Goal: Transaction & Acquisition: Book appointment/travel/reservation

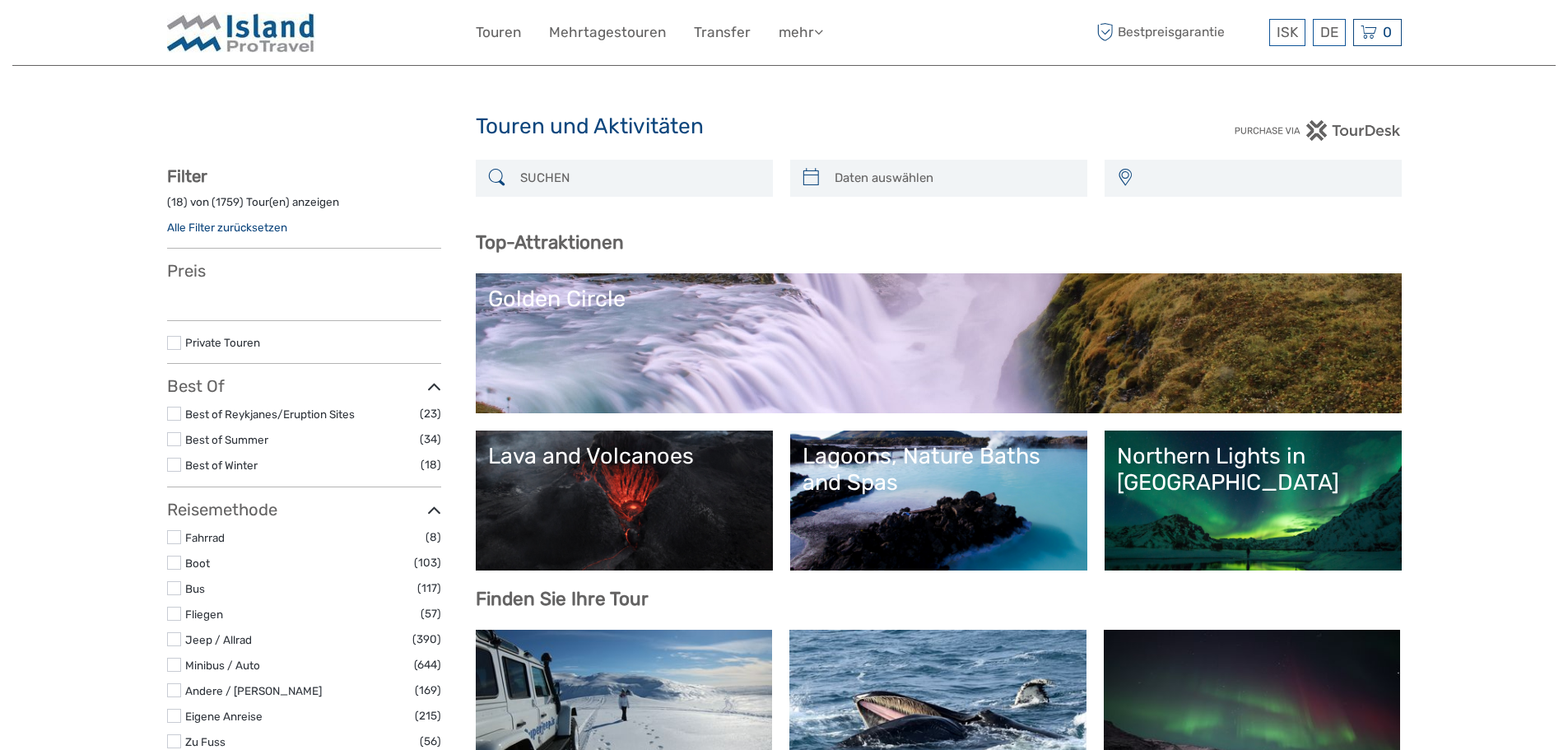
select select
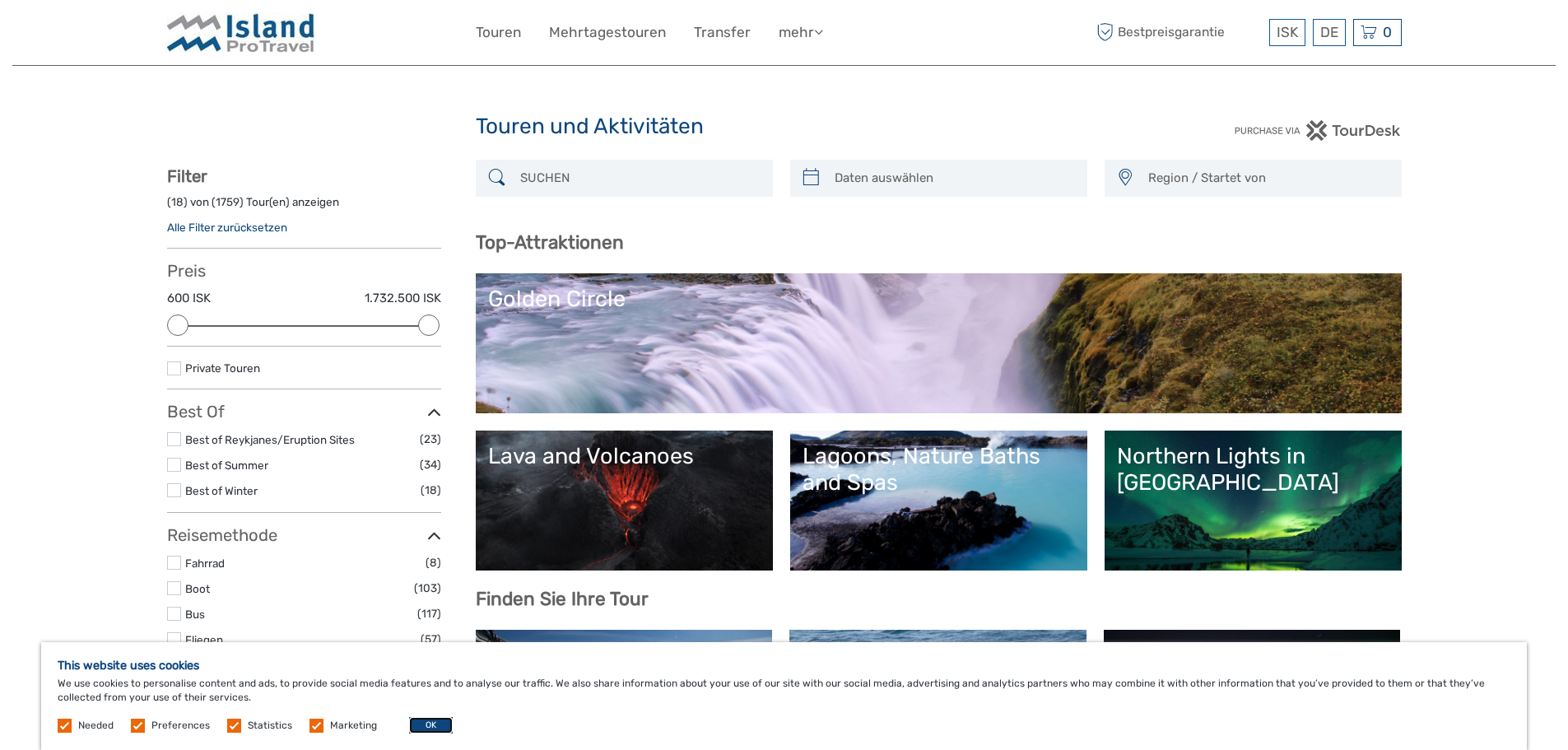
click at [430, 727] on button "OK" at bounding box center [431, 726] width 43 height 16
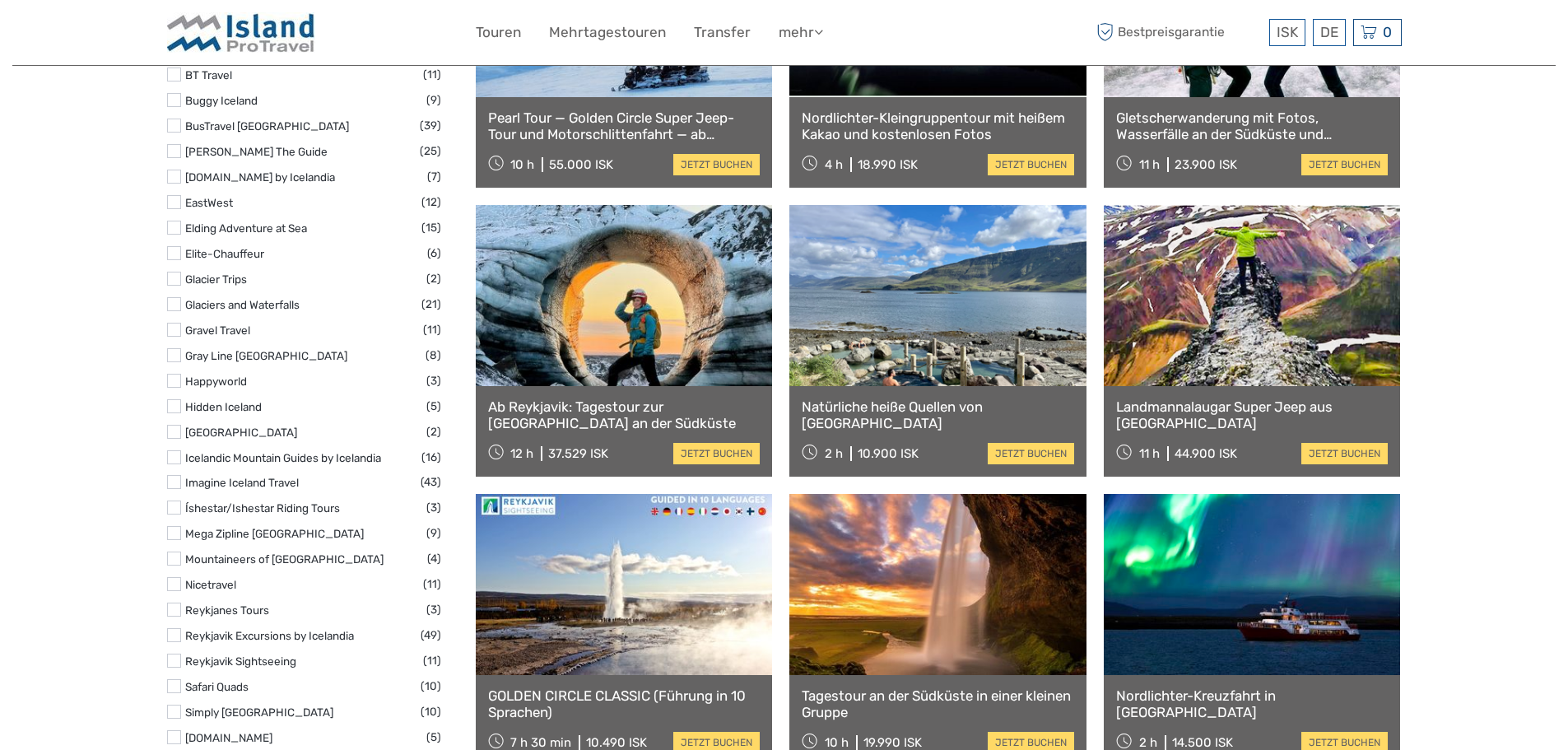
scroll to position [1317, 0]
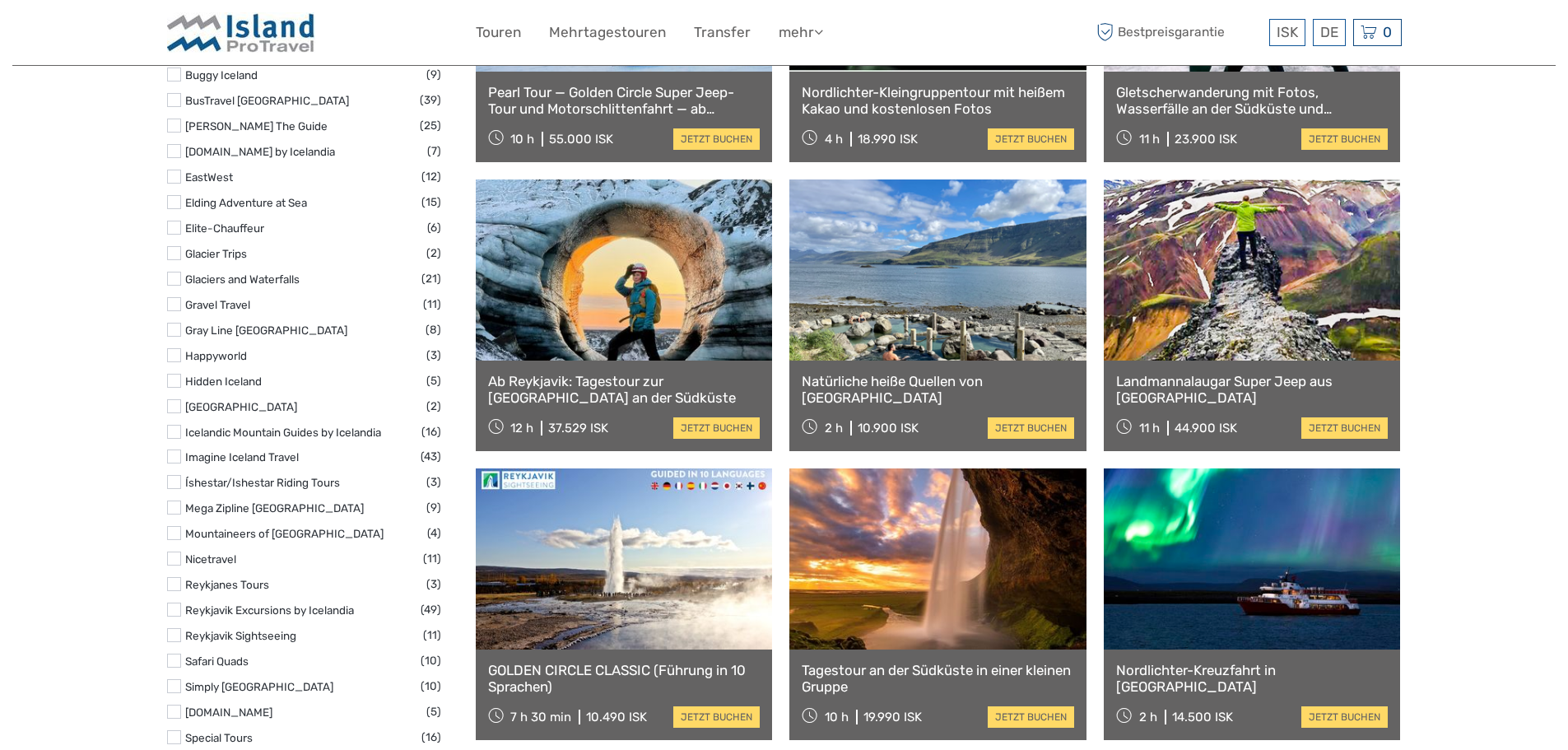
click at [572, 347] on link at bounding box center [624, 270] width 297 height 181
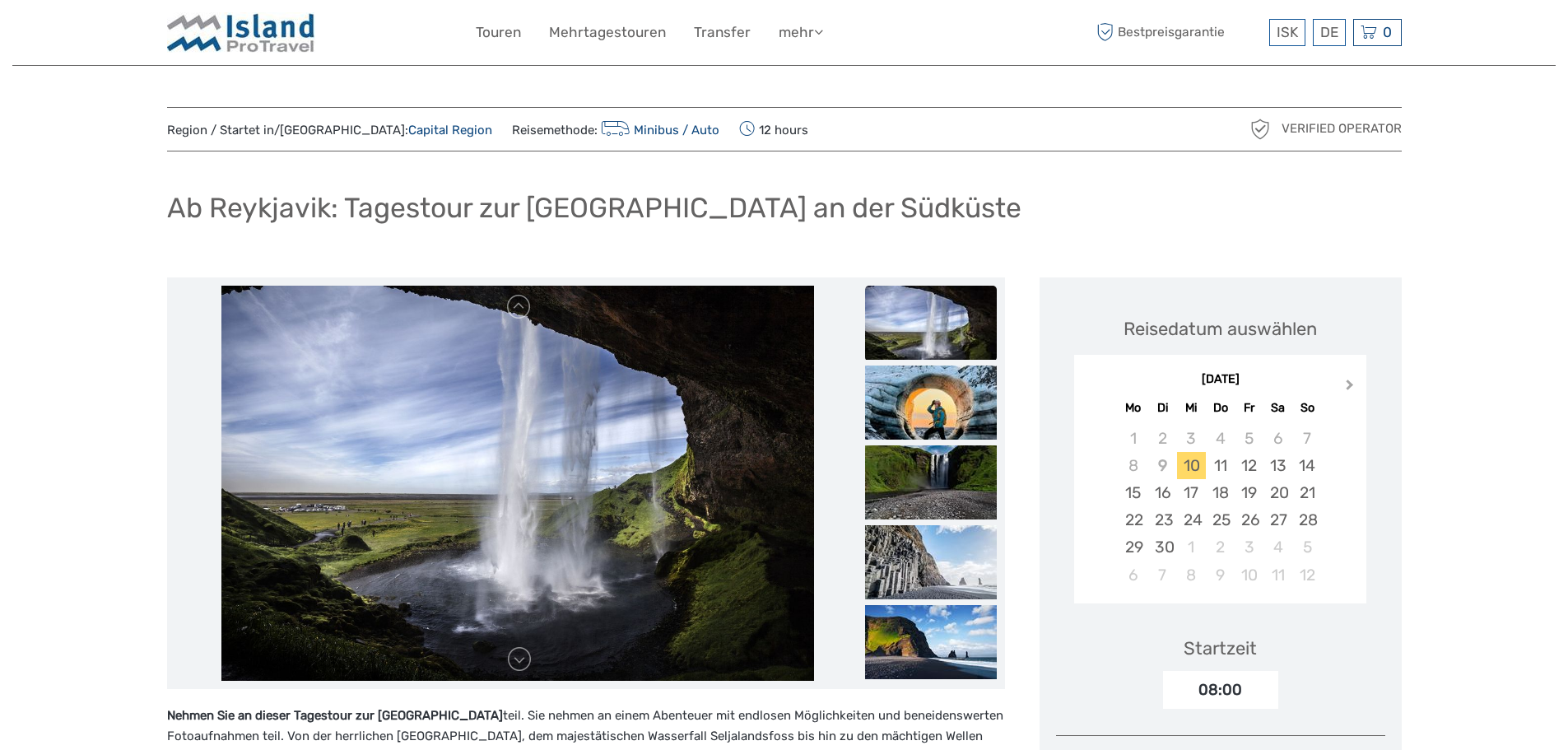
click at [1349, 383] on span "Next Month" at bounding box center [1349, 388] width 0 height 23
click at [1137, 539] on div "29" at bounding box center [1133, 547] width 29 height 27
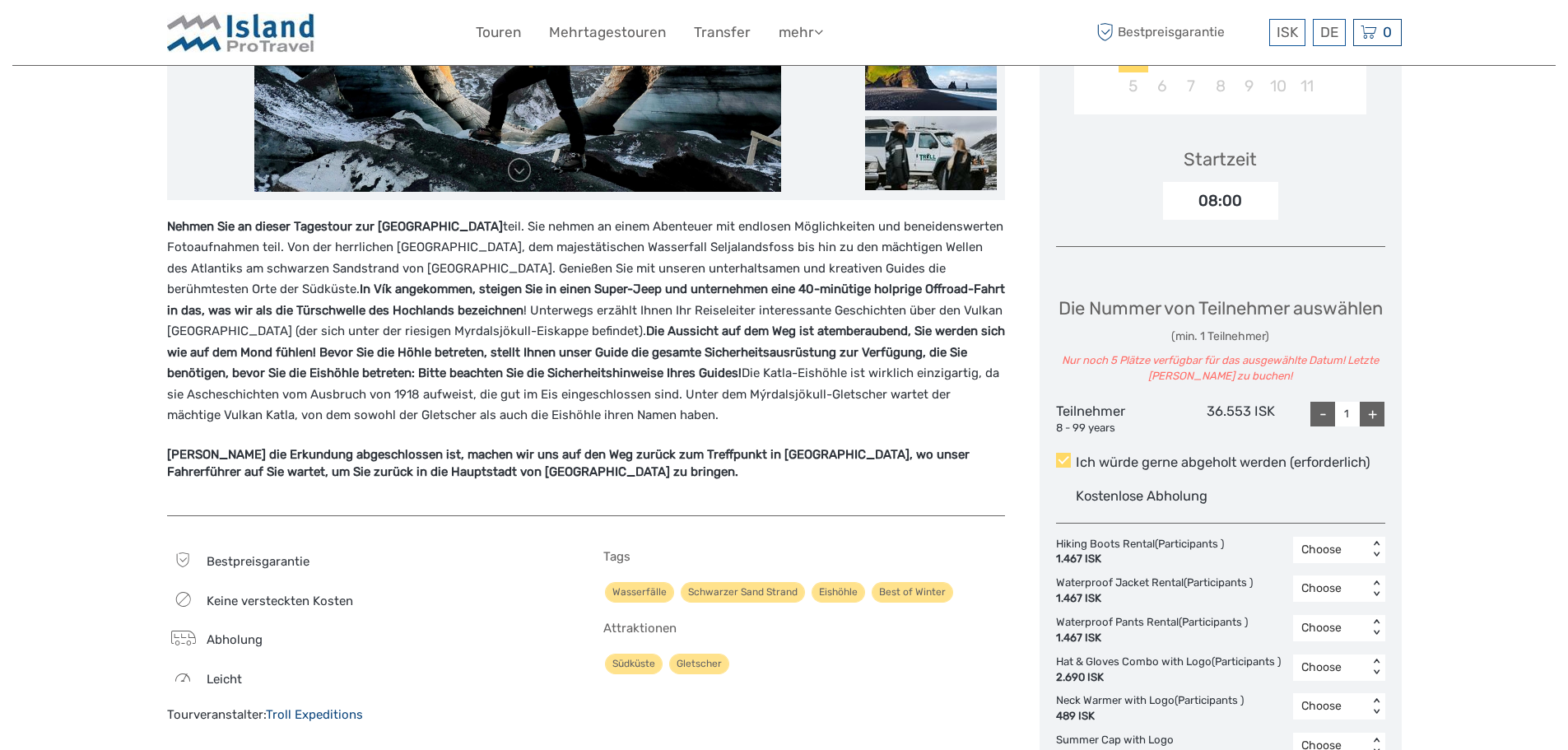
scroll to position [494, 0]
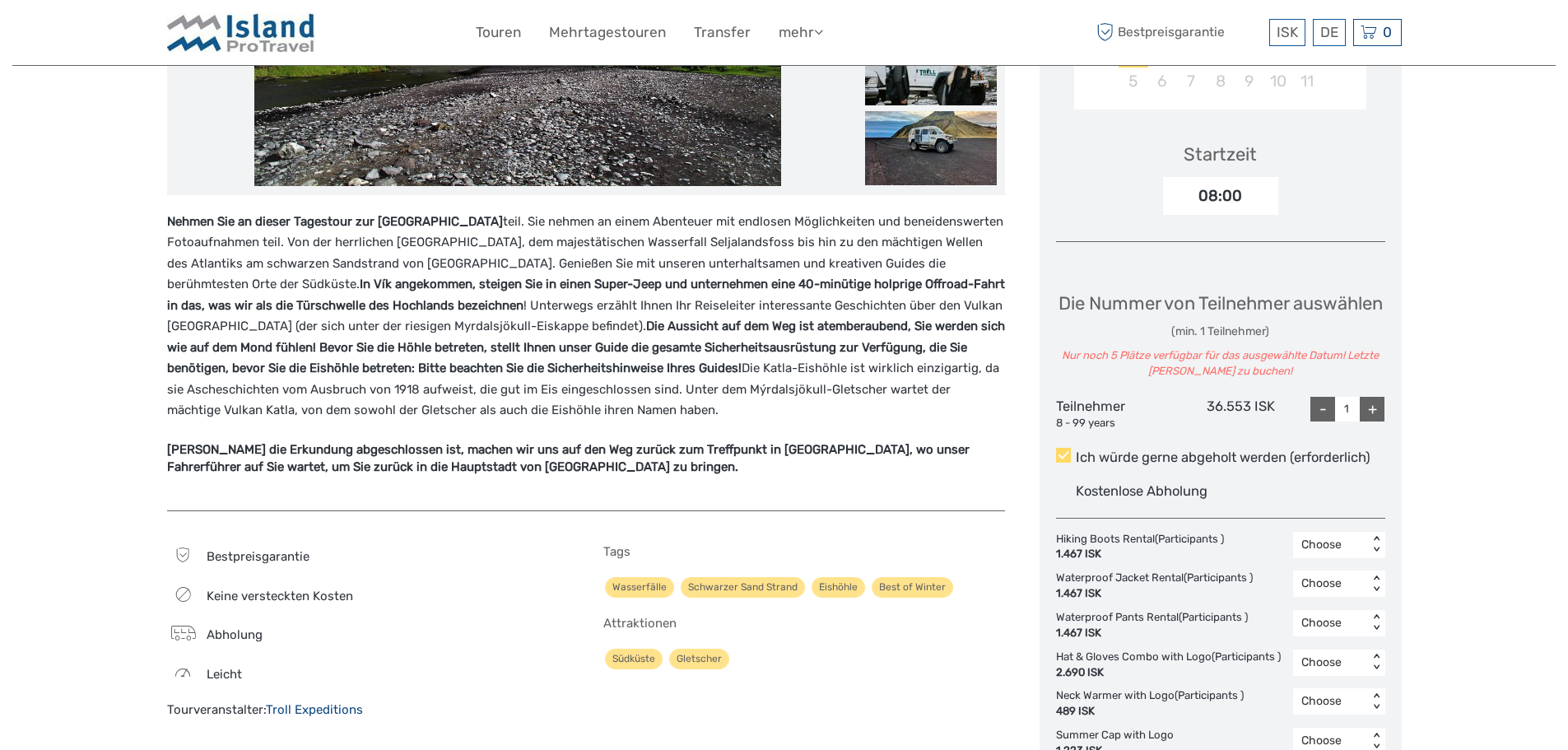
click at [1370, 421] on div "+" at bounding box center [1371, 408] width 24 height 24
click at [1371, 421] on div "+" at bounding box center [1371, 408] width 24 height 24
type input "4"
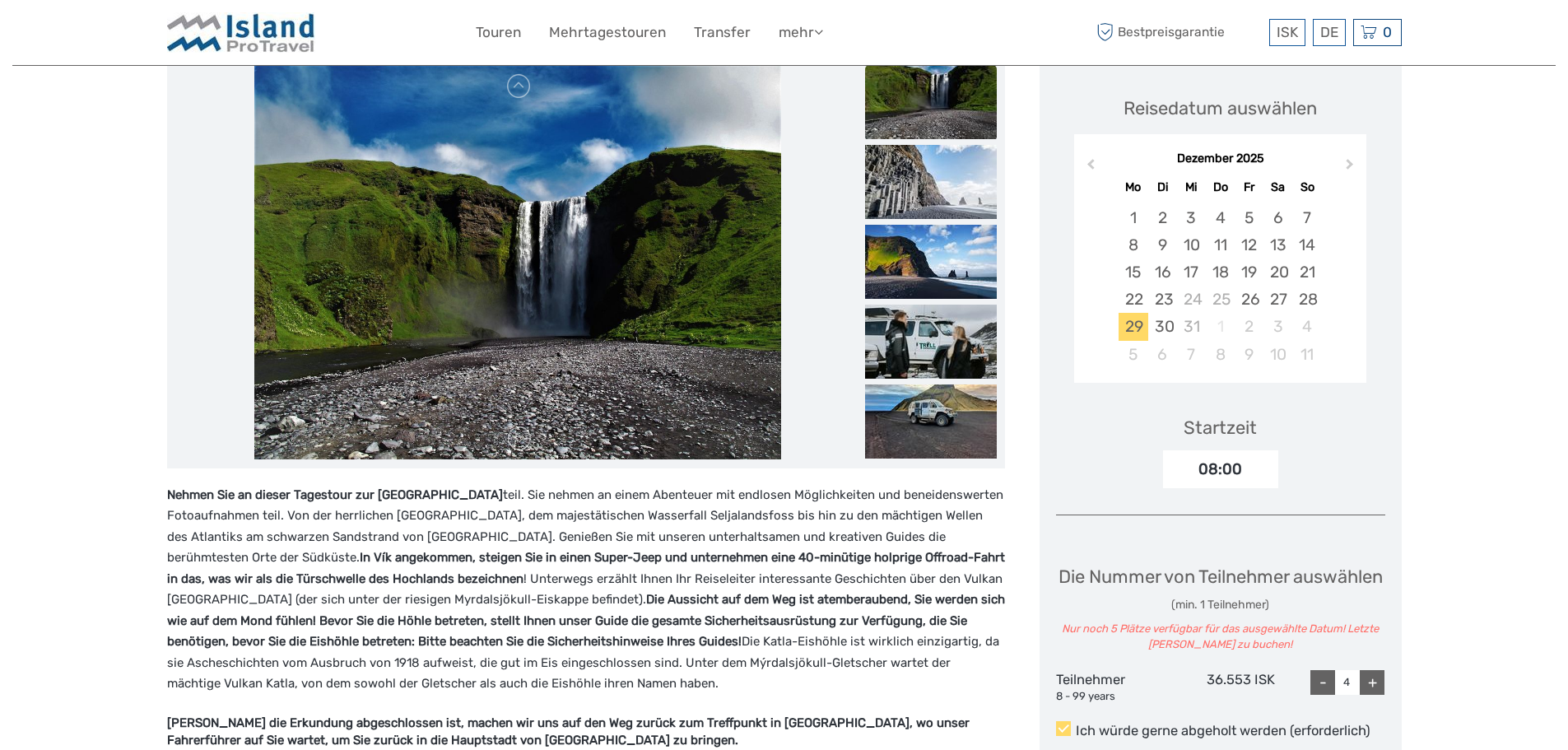
scroll to position [164, 0]
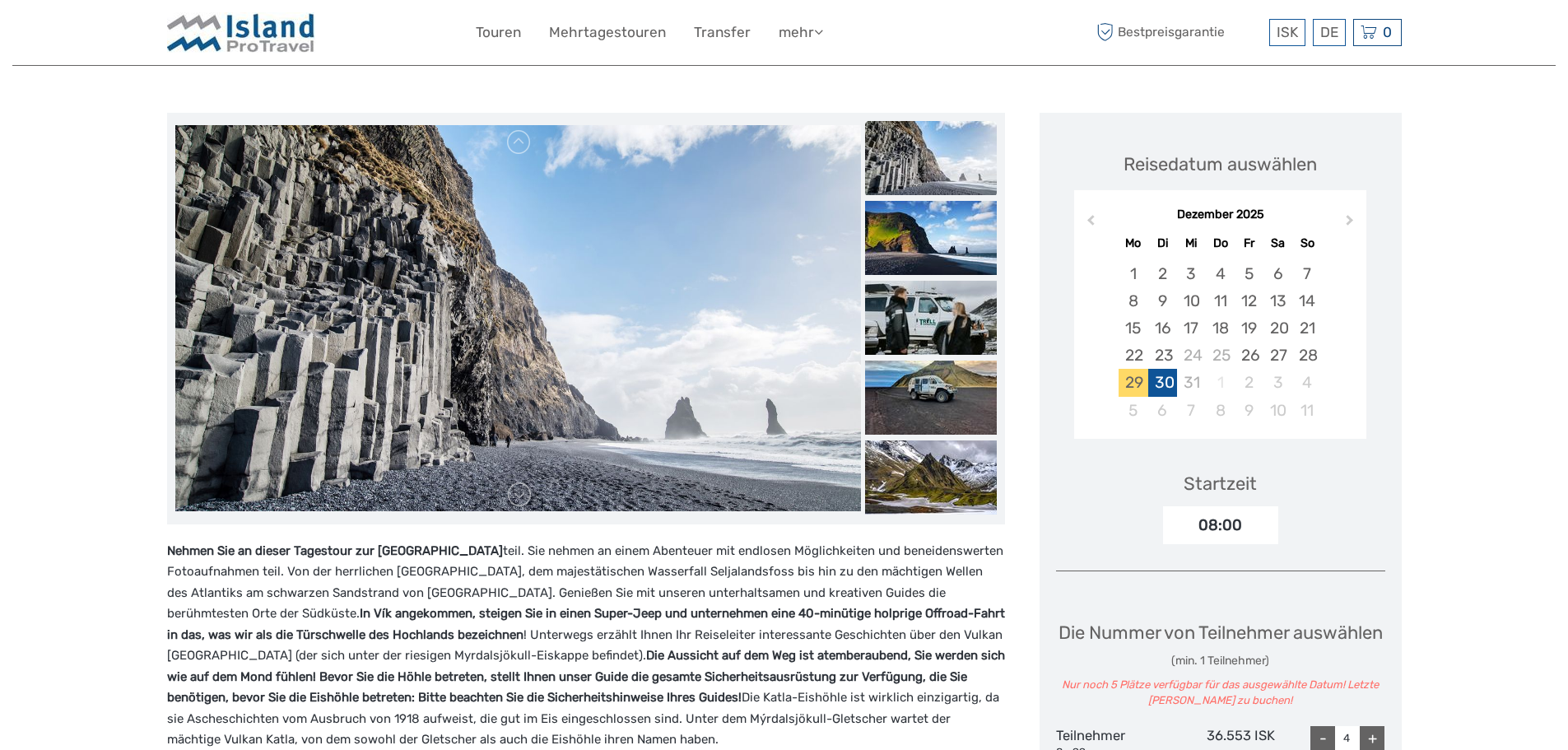
click at [1160, 379] on div "30" at bounding box center [1162, 382] width 29 height 27
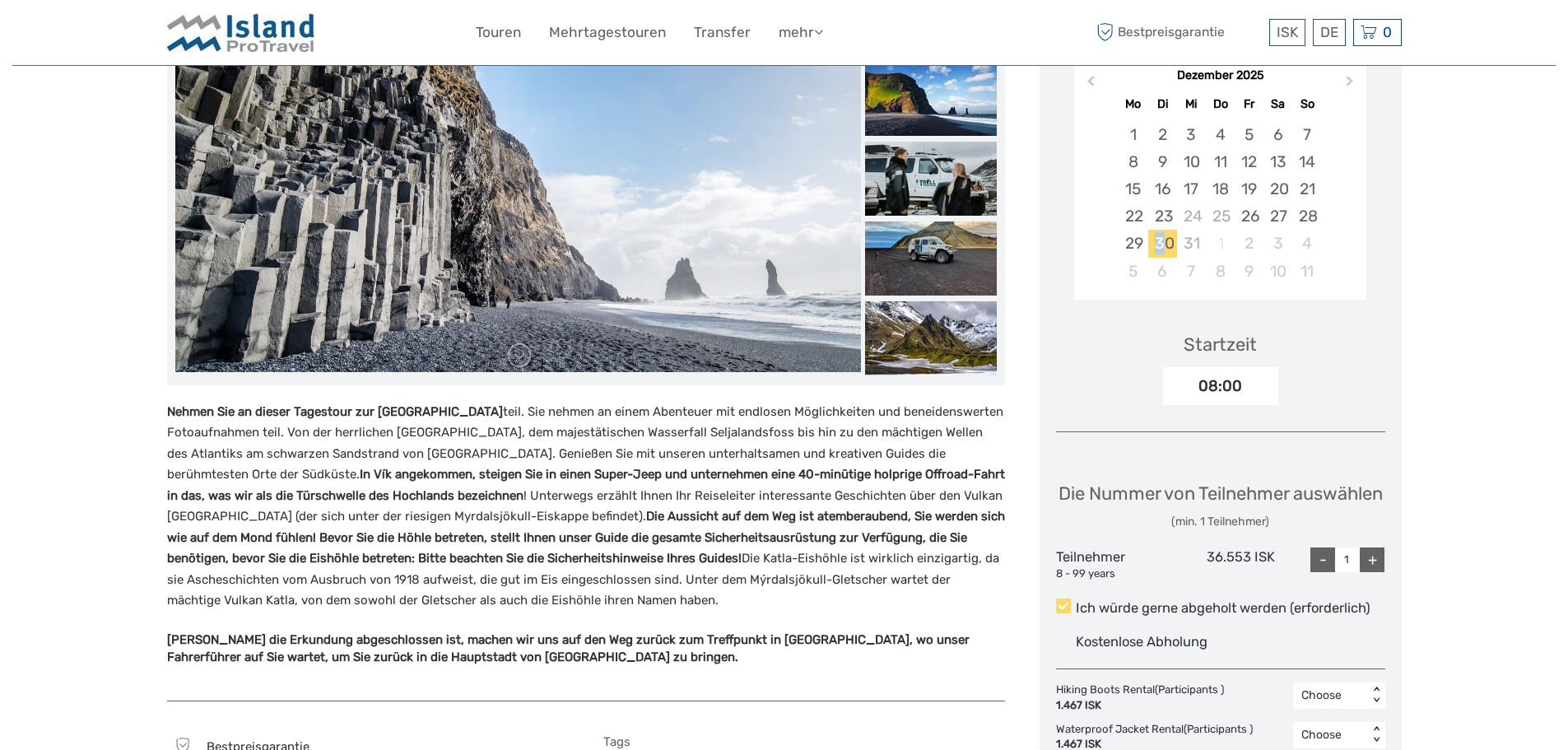
scroll to position [494, 0]
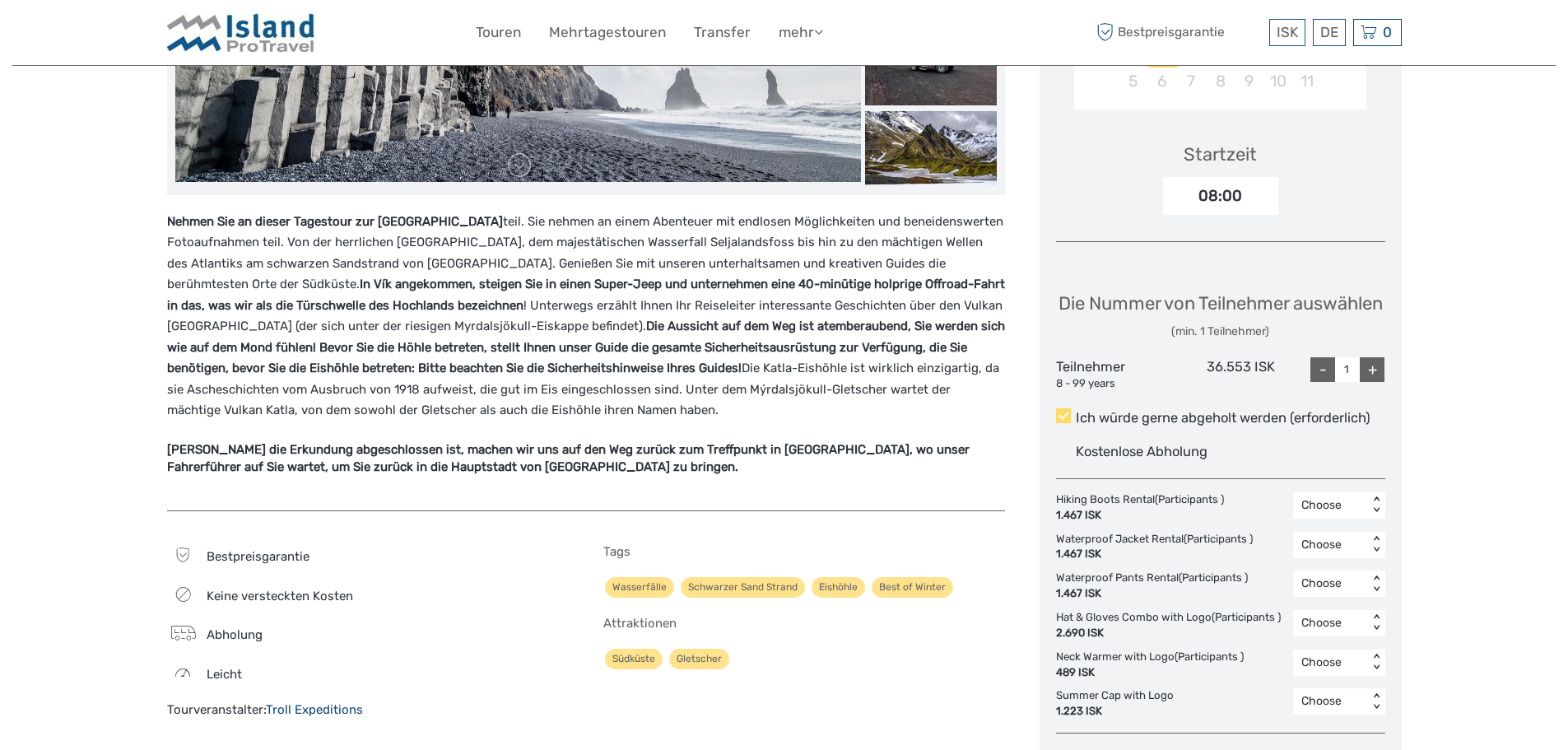
click at [1370, 382] on div "+" at bounding box center [1371, 369] width 24 height 24
type input "4"
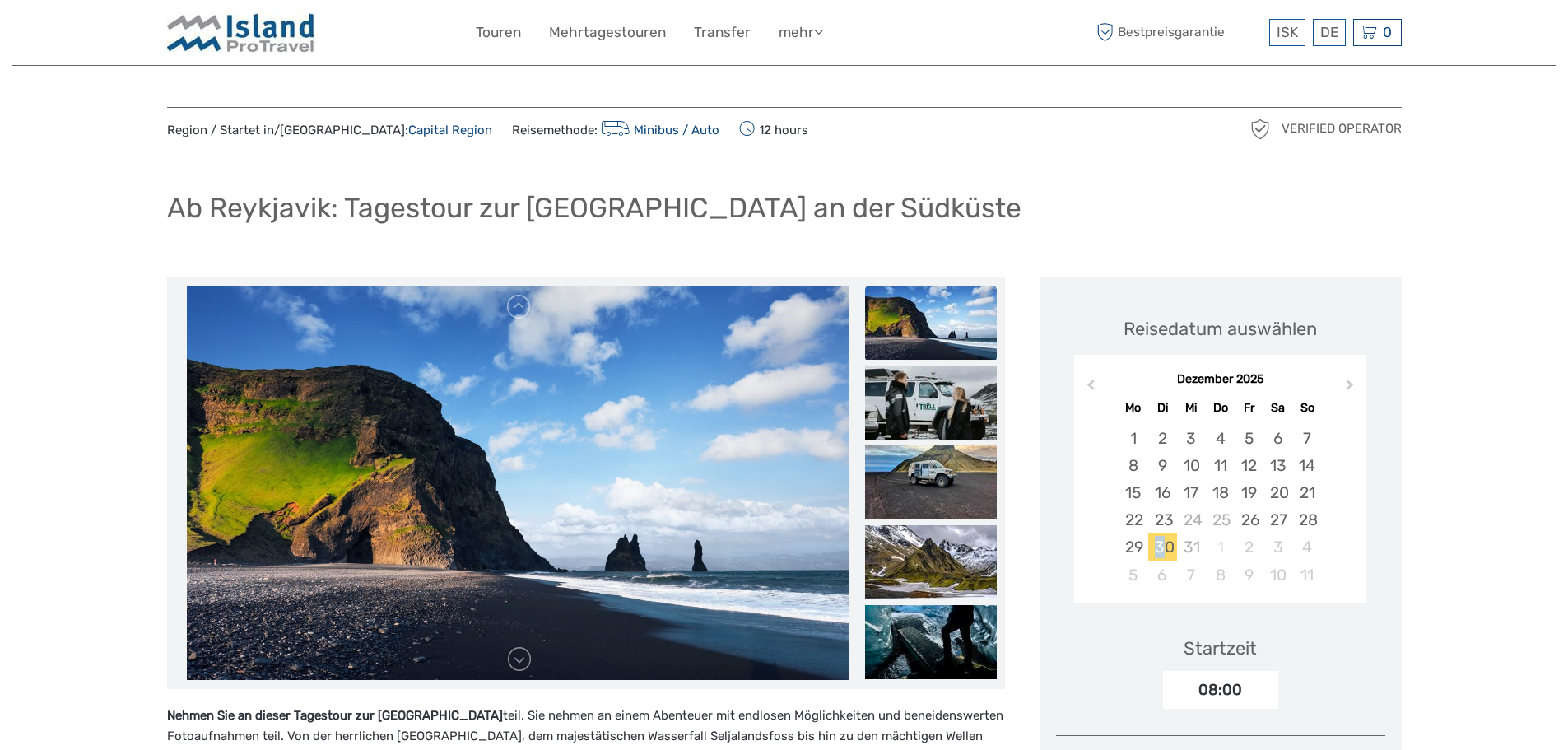
scroll to position [82, 0]
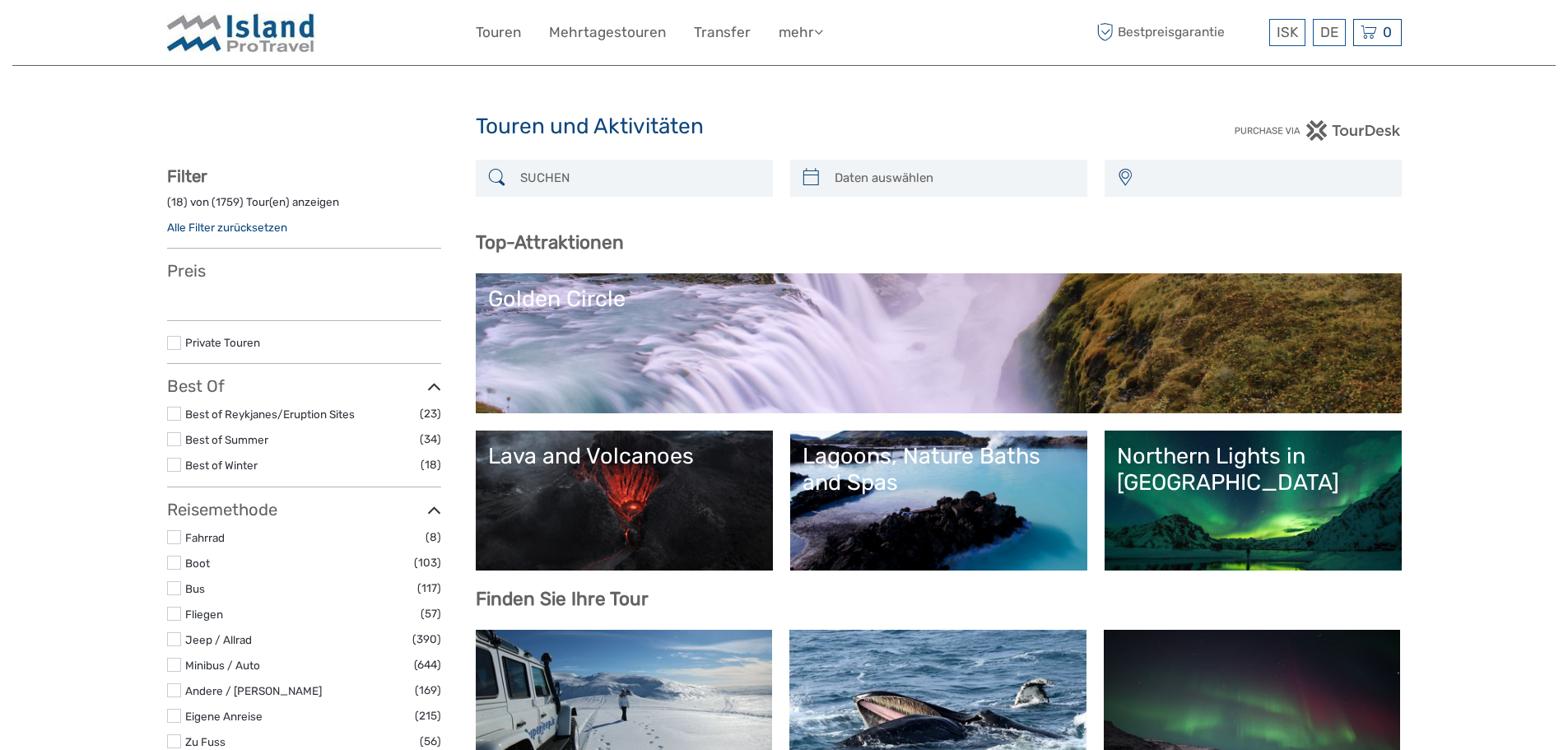
select select
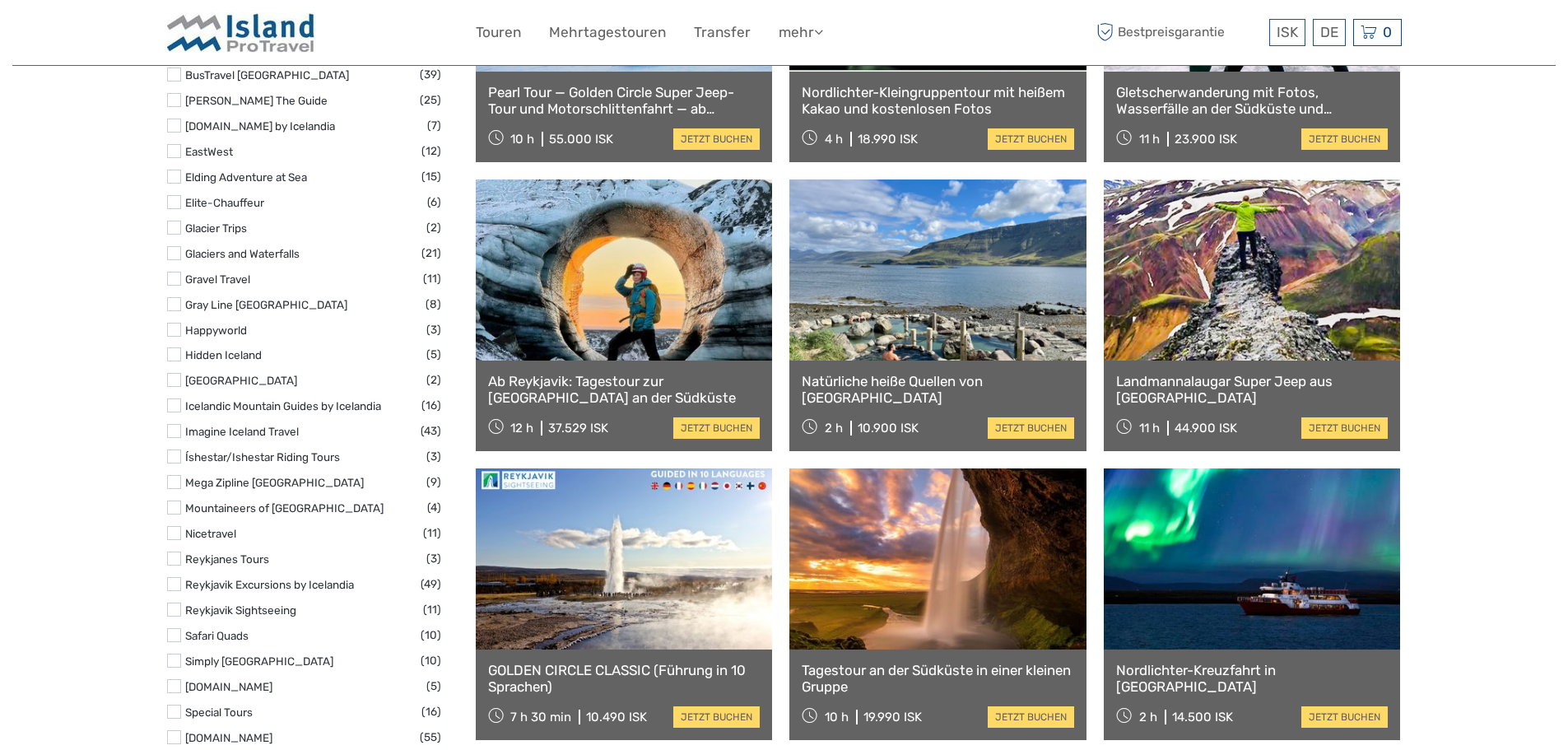
scroll to position [1317, 0]
select select
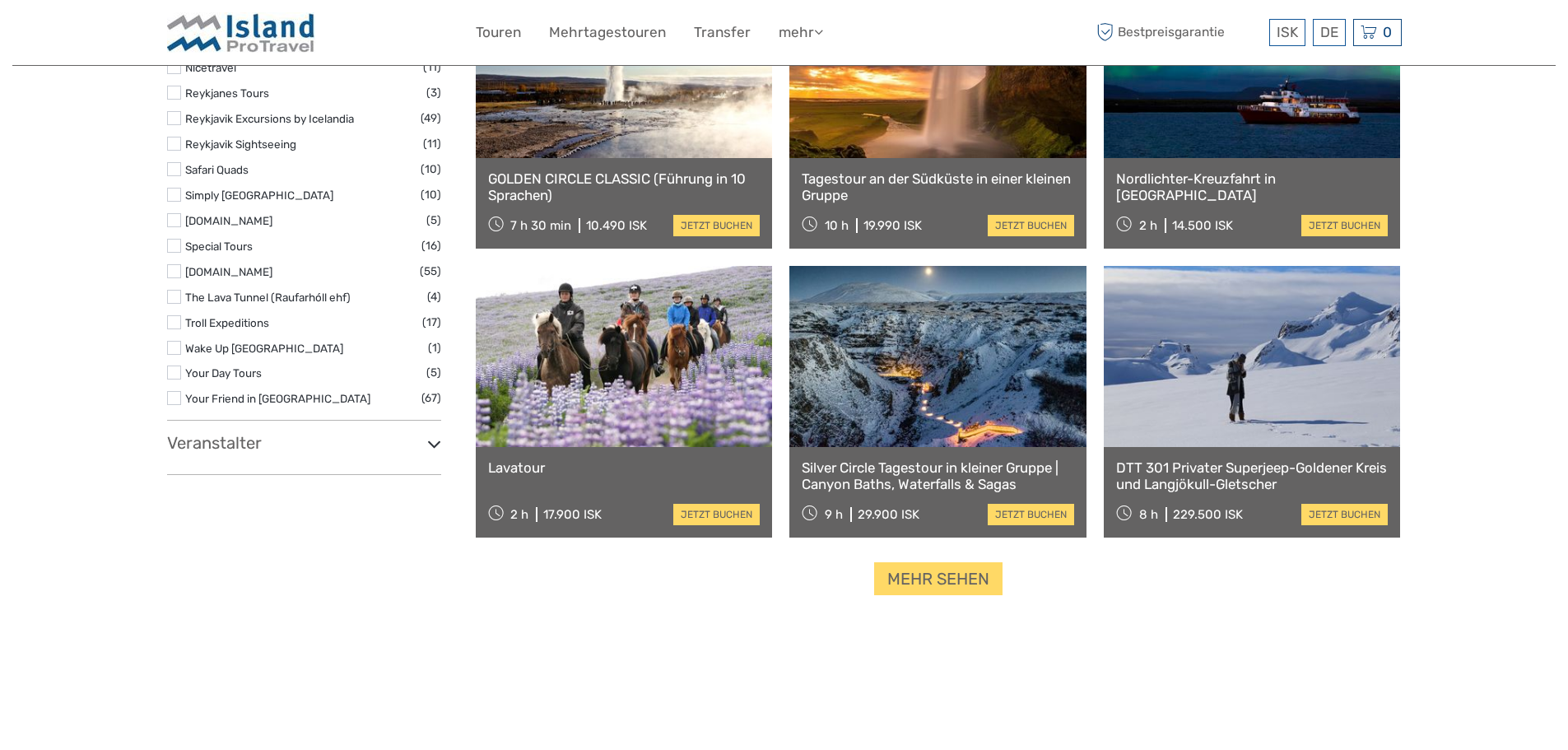
scroll to position [1811, 0]
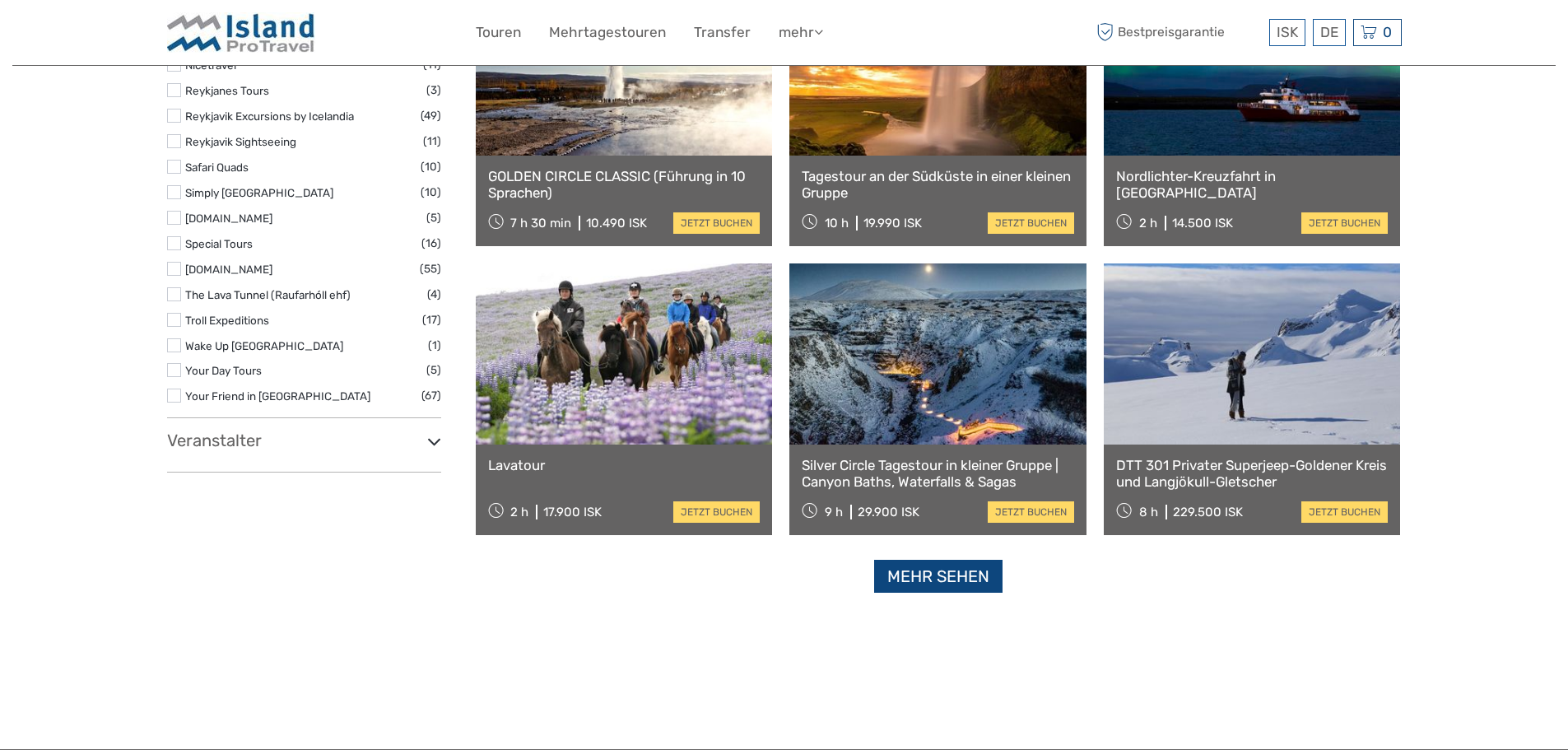
click at [929, 583] on link "Mehr sehen" at bounding box center [938, 577] width 128 height 33
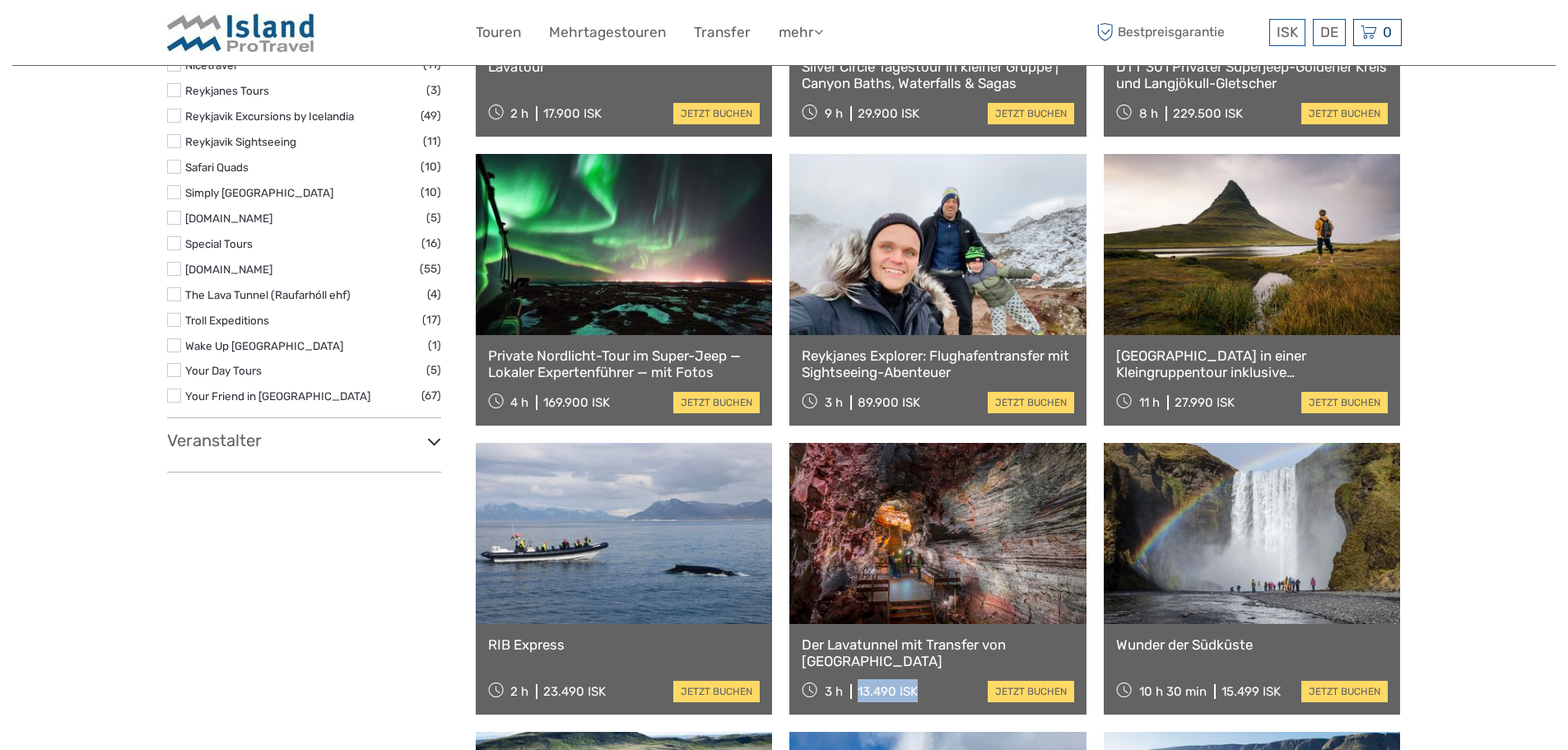
drag, startPoint x: 857, startPoint y: 690, endPoint x: 915, endPoint y: 689, distance: 58.0
click at [915, 689] on div "13.490 ISK" at bounding box center [887, 691] width 61 height 14
copy div "13.490 ISK"
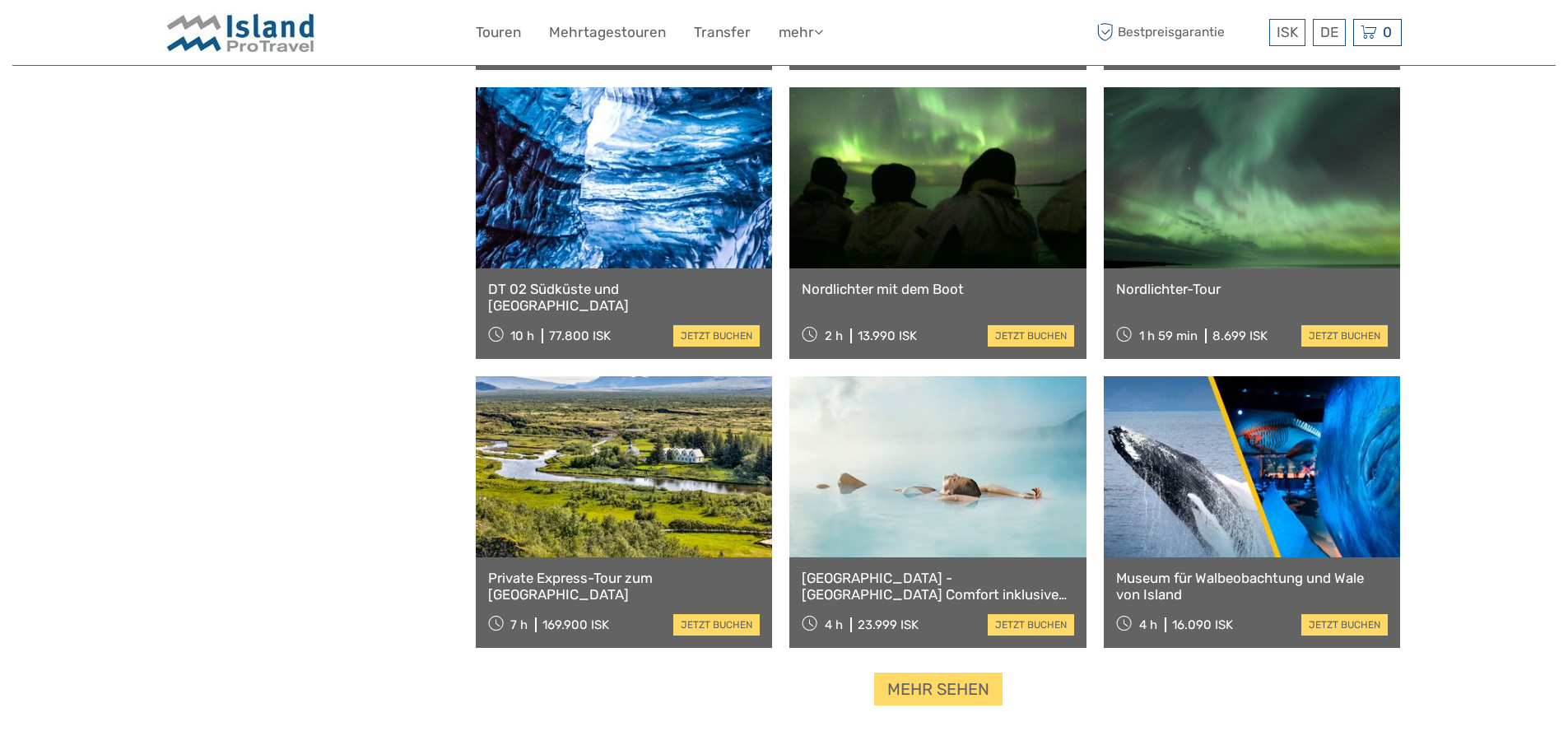
scroll to position [3128, 0]
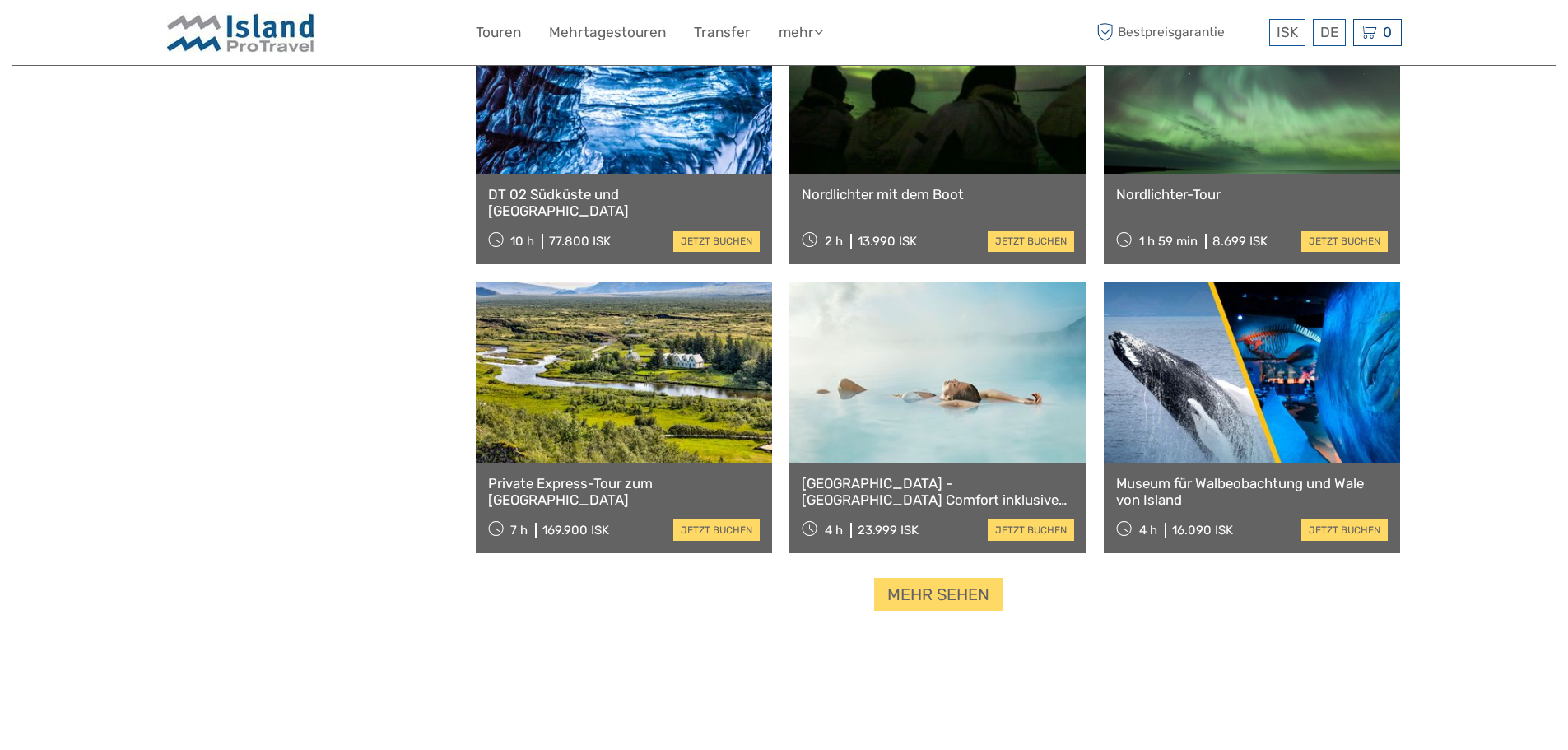
click at [941, 592] on link "Mehr sehen" at bounding box center [938, 595] width 128 height 33
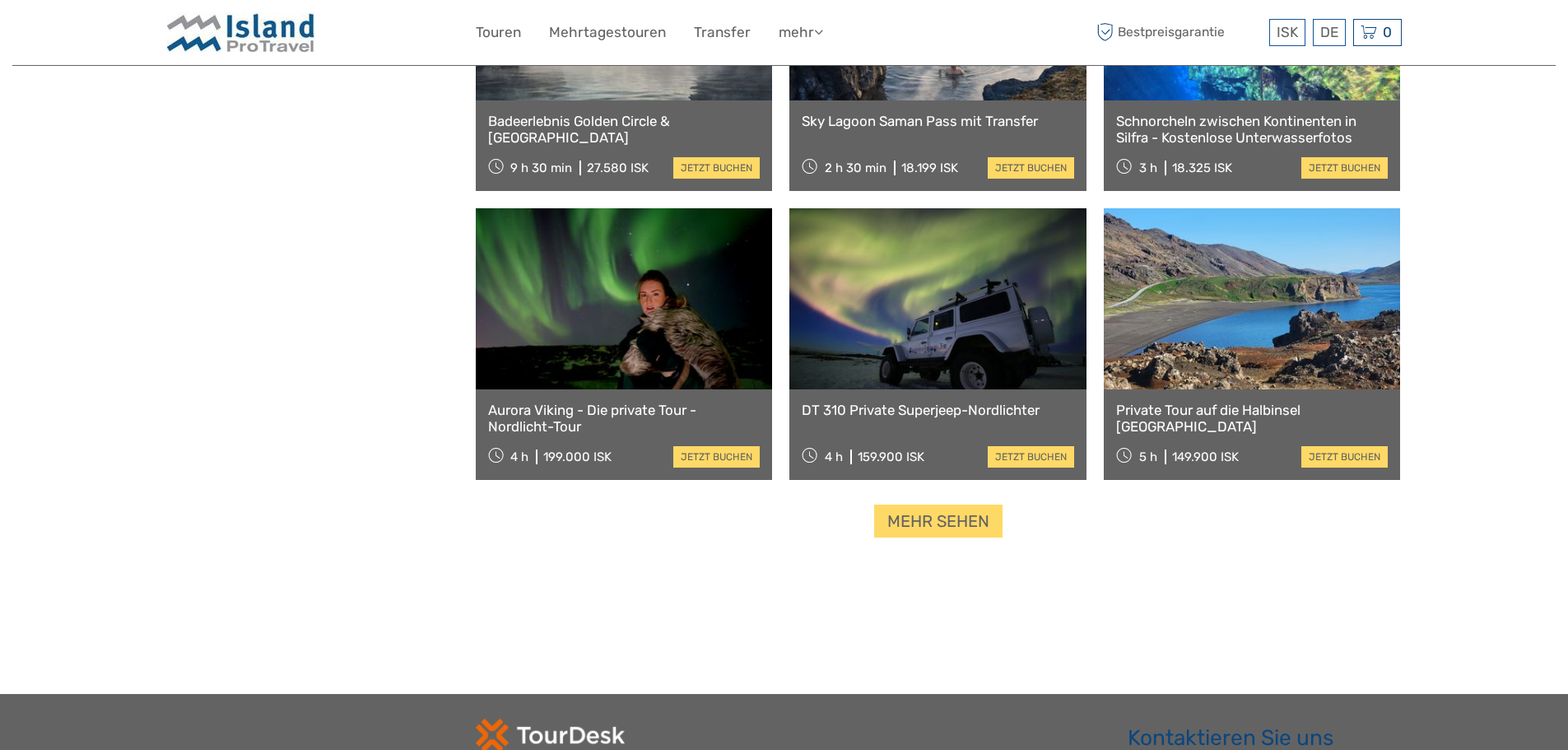
scroll to position [4940, 0]
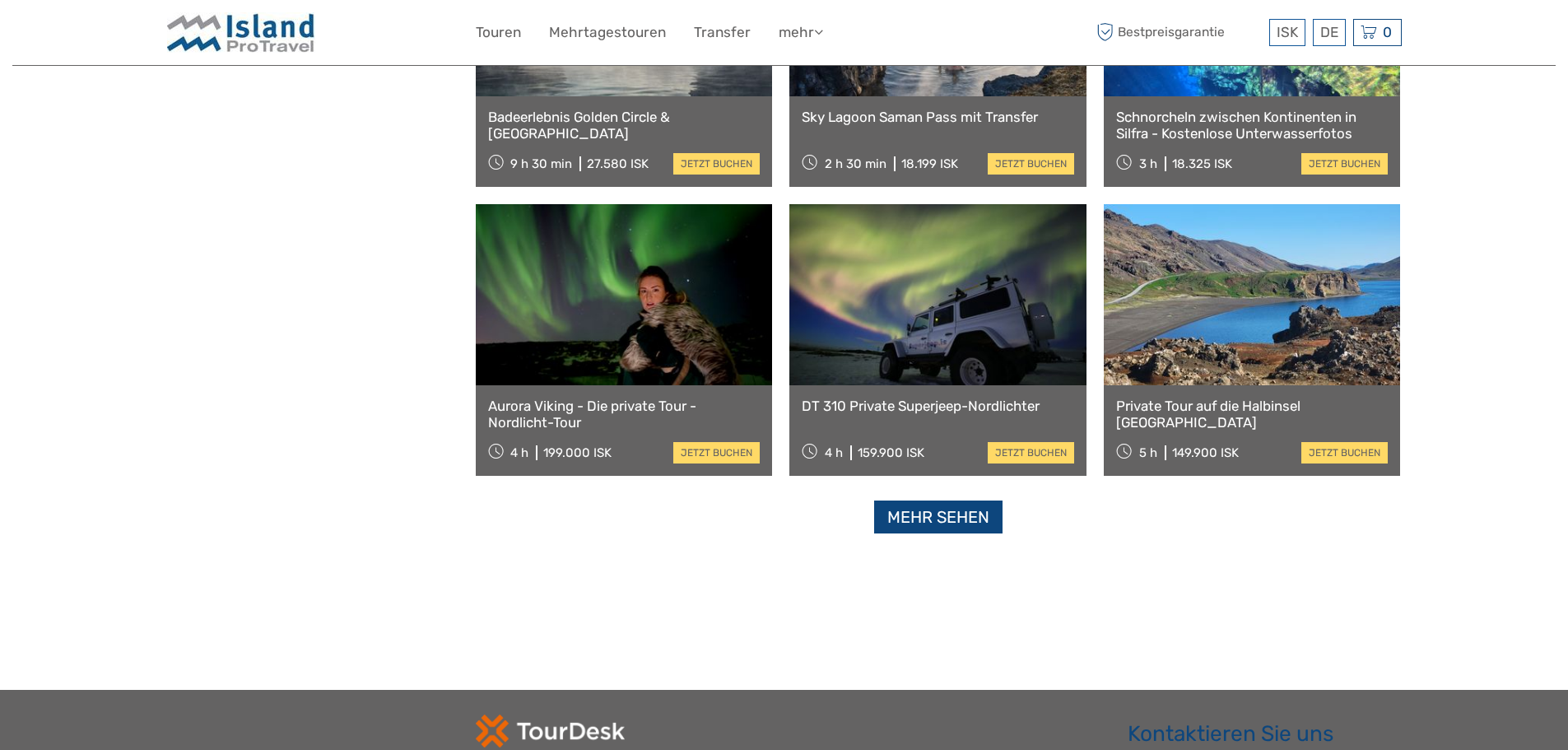
click at [968, 522] on link "Mehr sehen" at bounding box center [938, 517] width 128 height 33
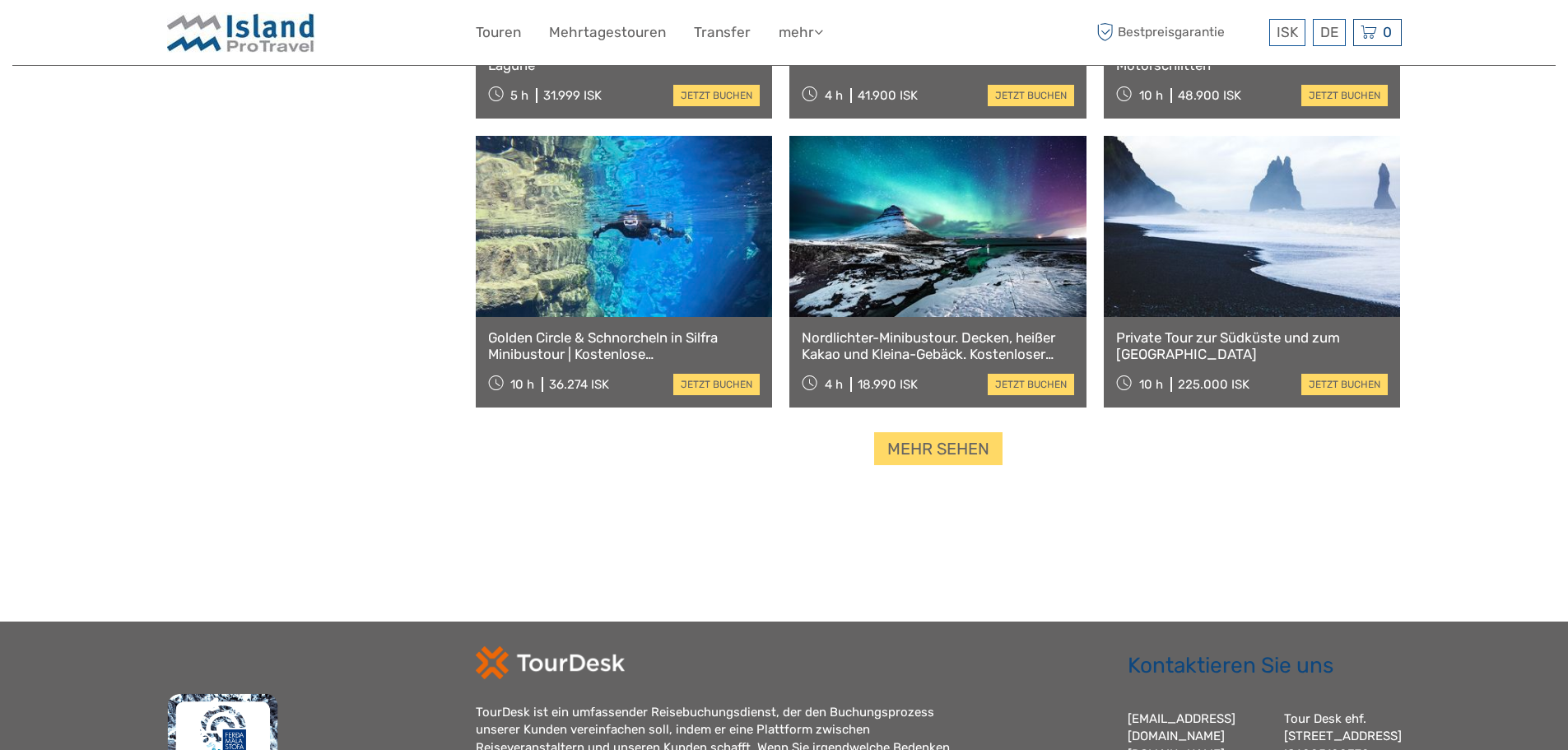
scroll to position [6751, 0]
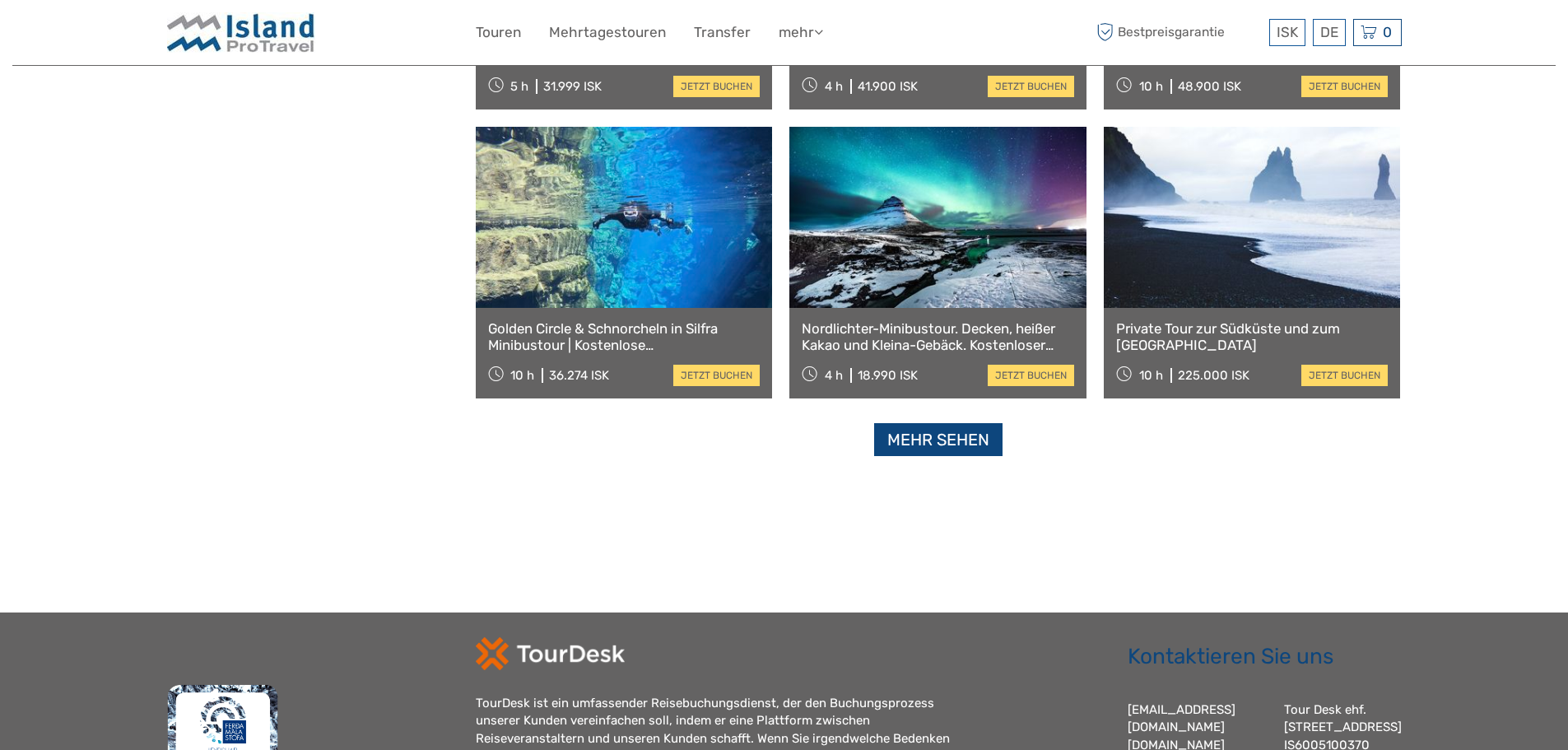
click at [931, 454] on link "Mehr sehen" at bounding box center [938, 439] width 128 height 33
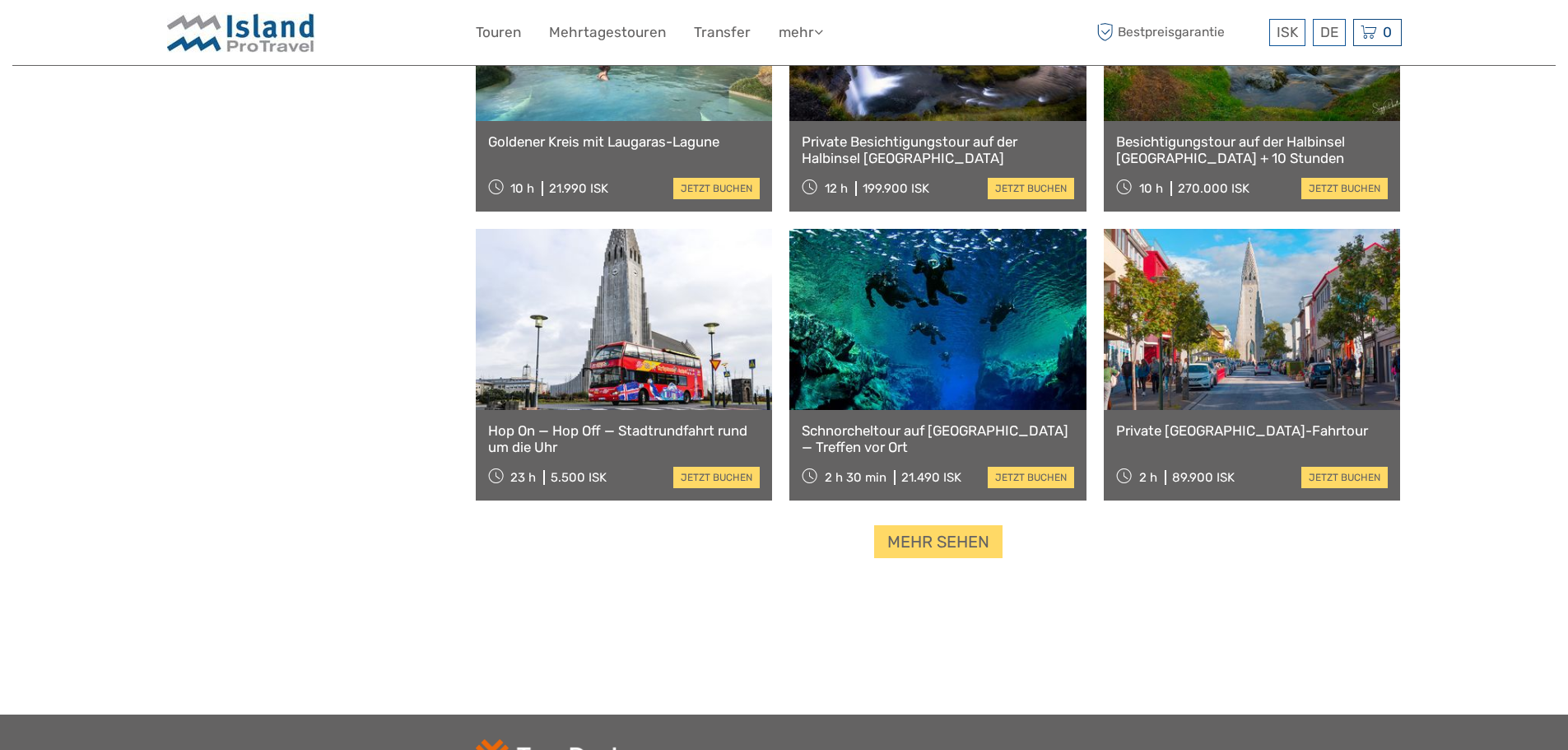
scroll to position [8480, 0]
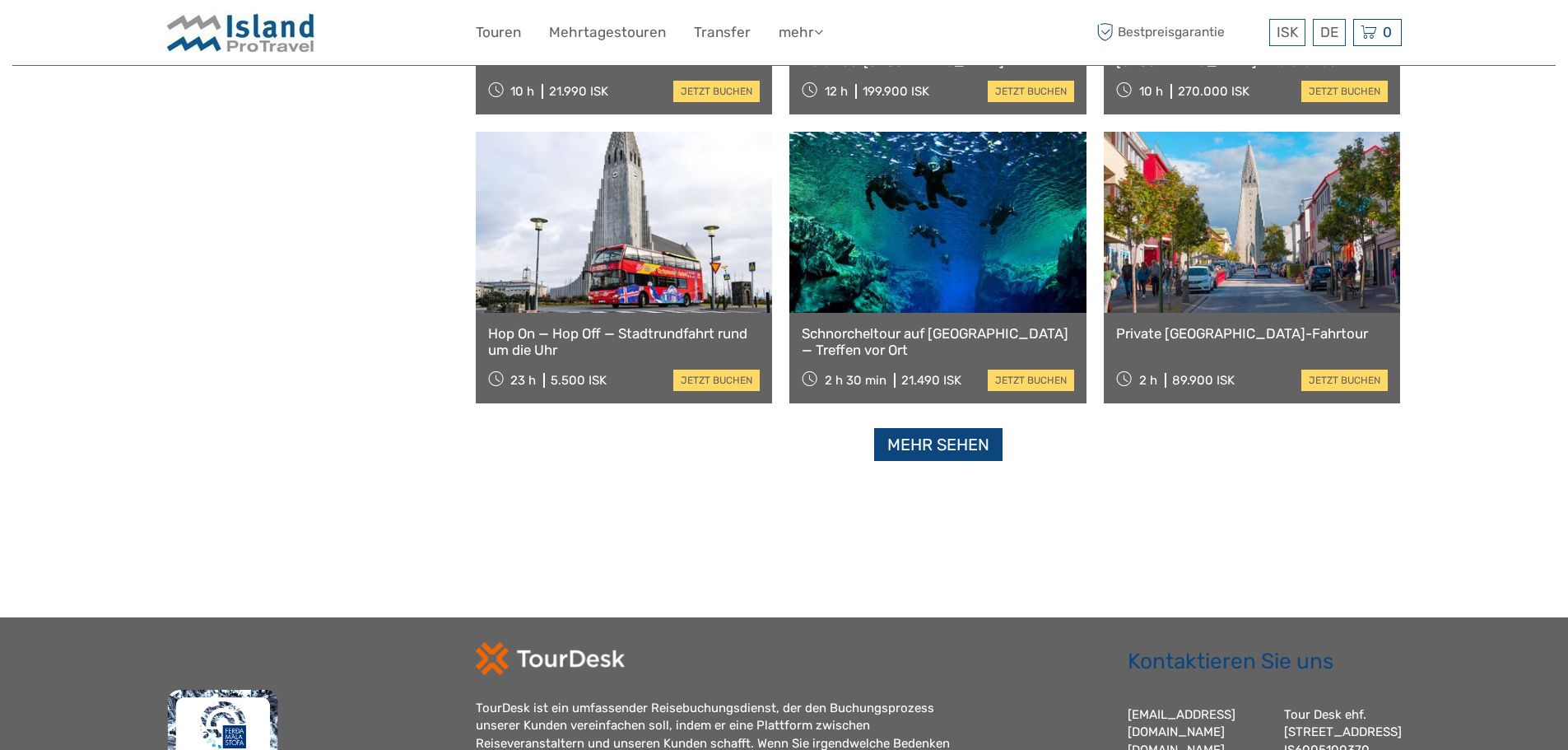
click at [890, 442] on link "Mehr sehen" at bounding box center [938, 445] width 128 height 33
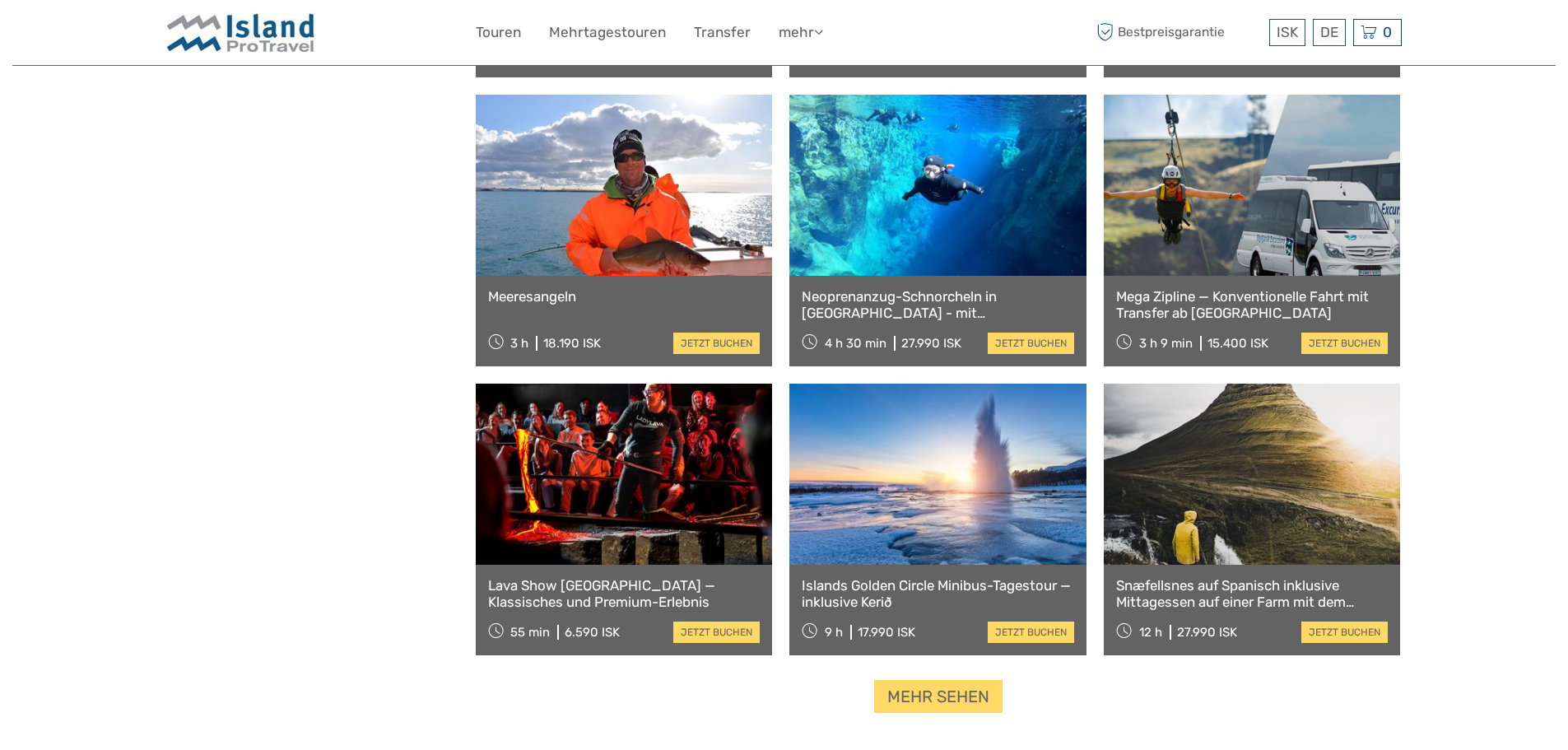
scroll to position [10044, 0]
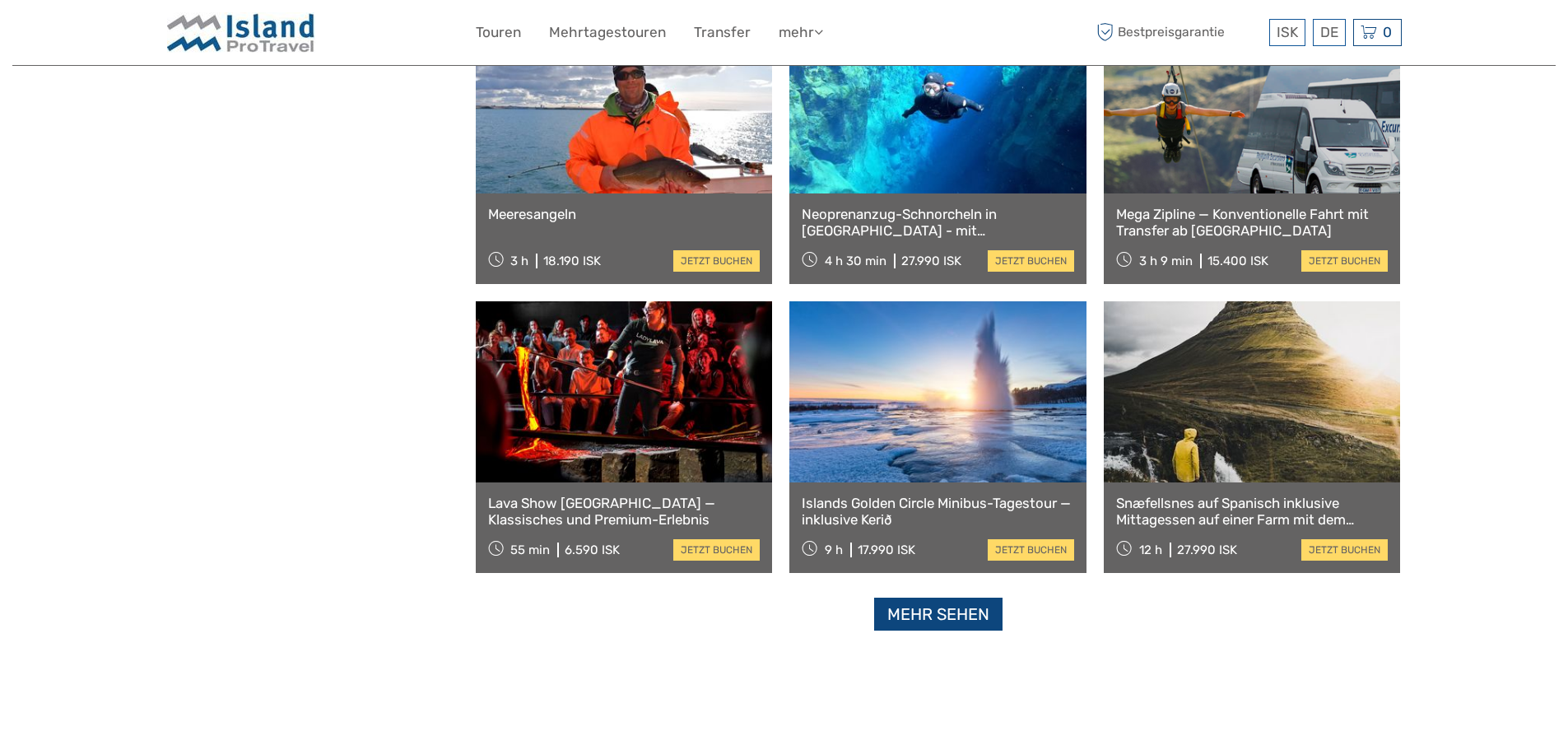
click at [945, 615] on link "Mehr sehen" at bounding box center [938, 614] width 128 height 33
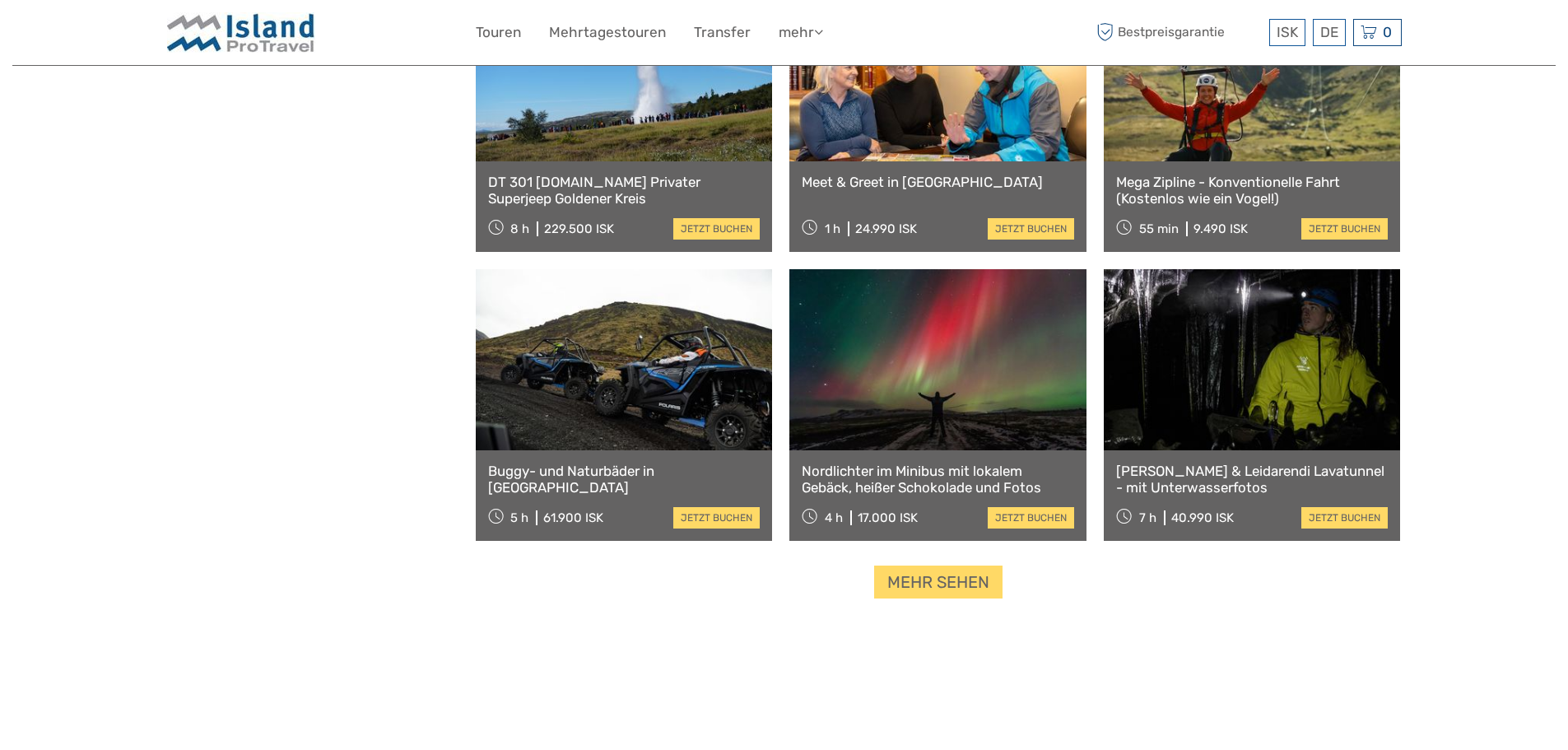
scroll to position [11855, 0]
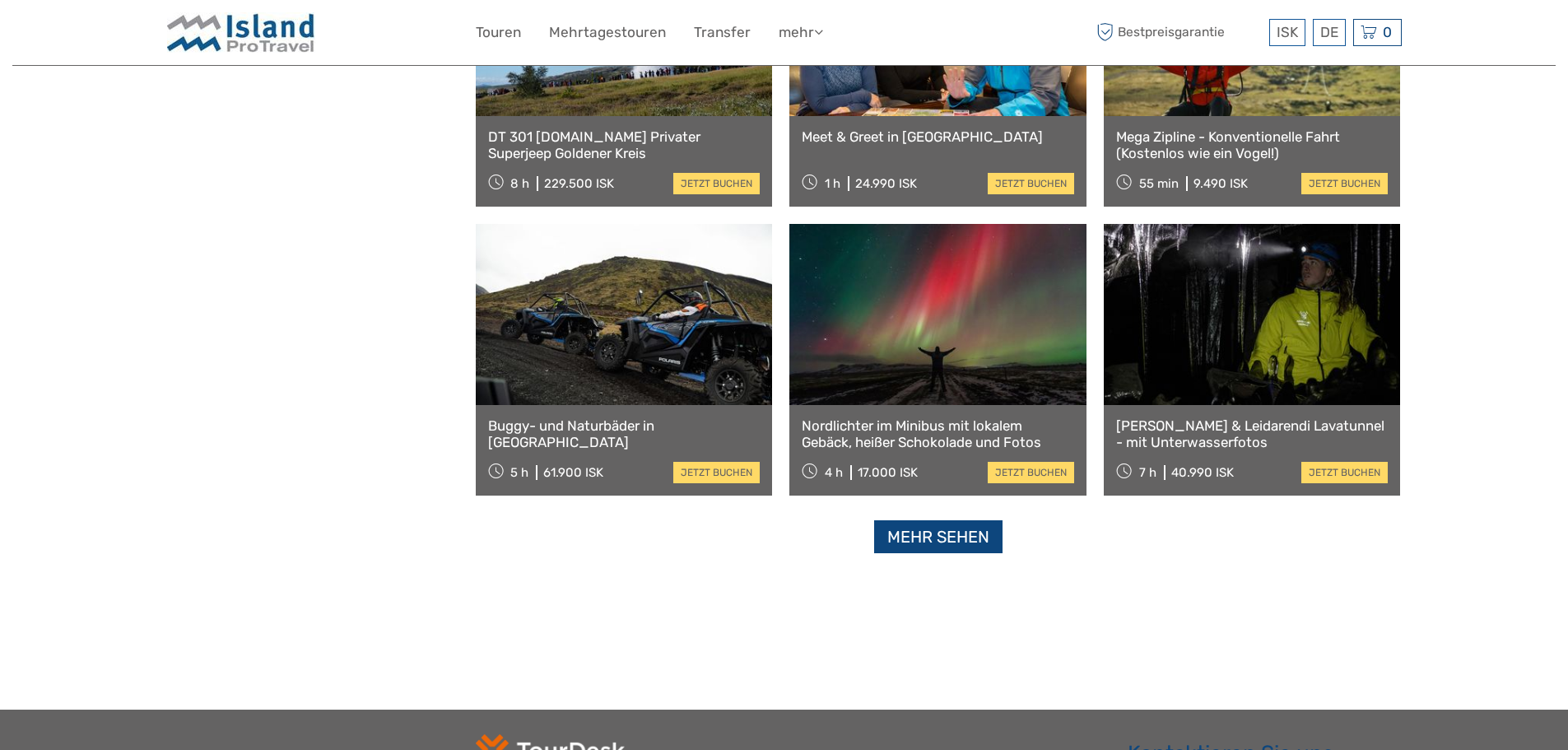
click at [915, 541] on link "Mehr sehen" at bounding box center [938, 537] width 128 height 33
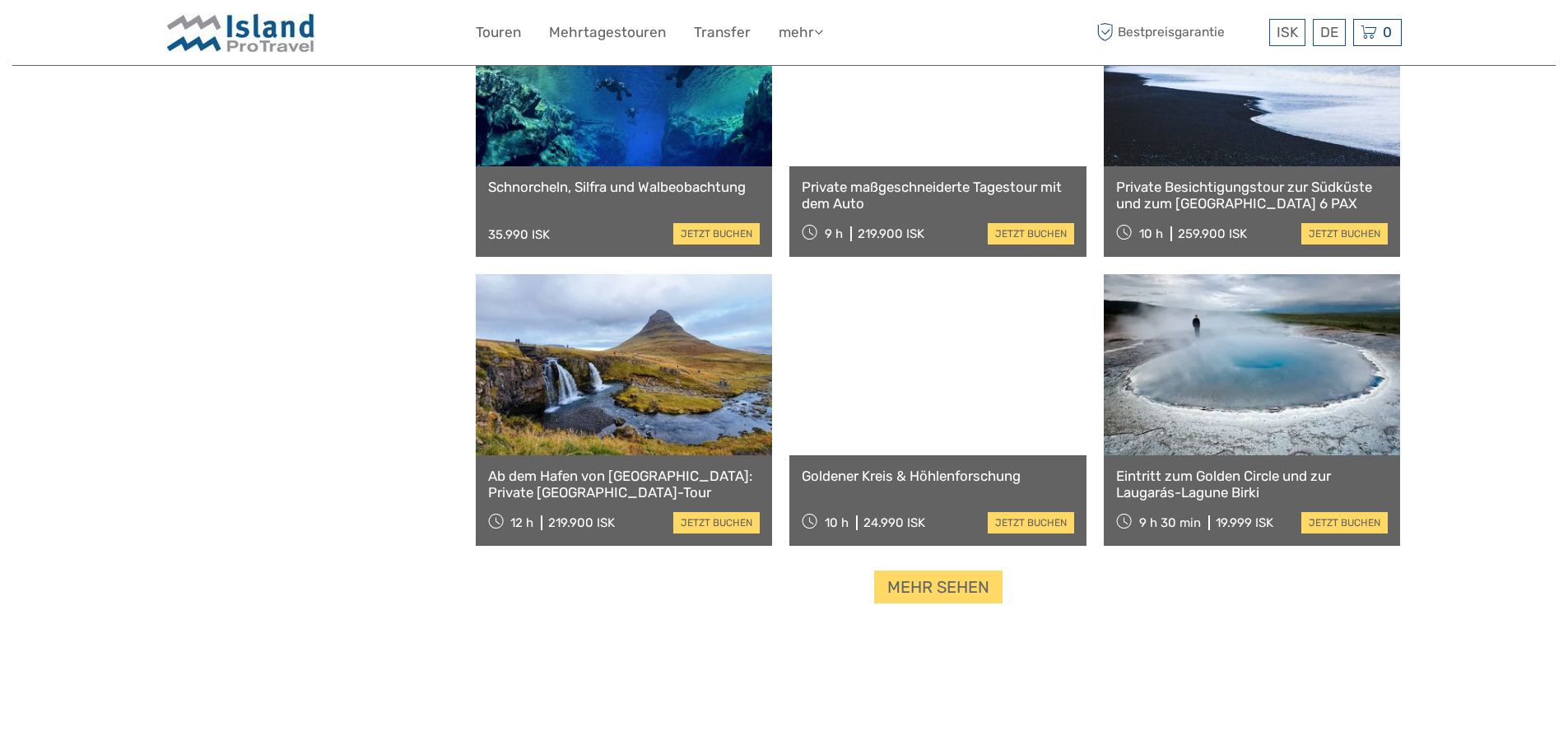
scroll to position [13584, 0]
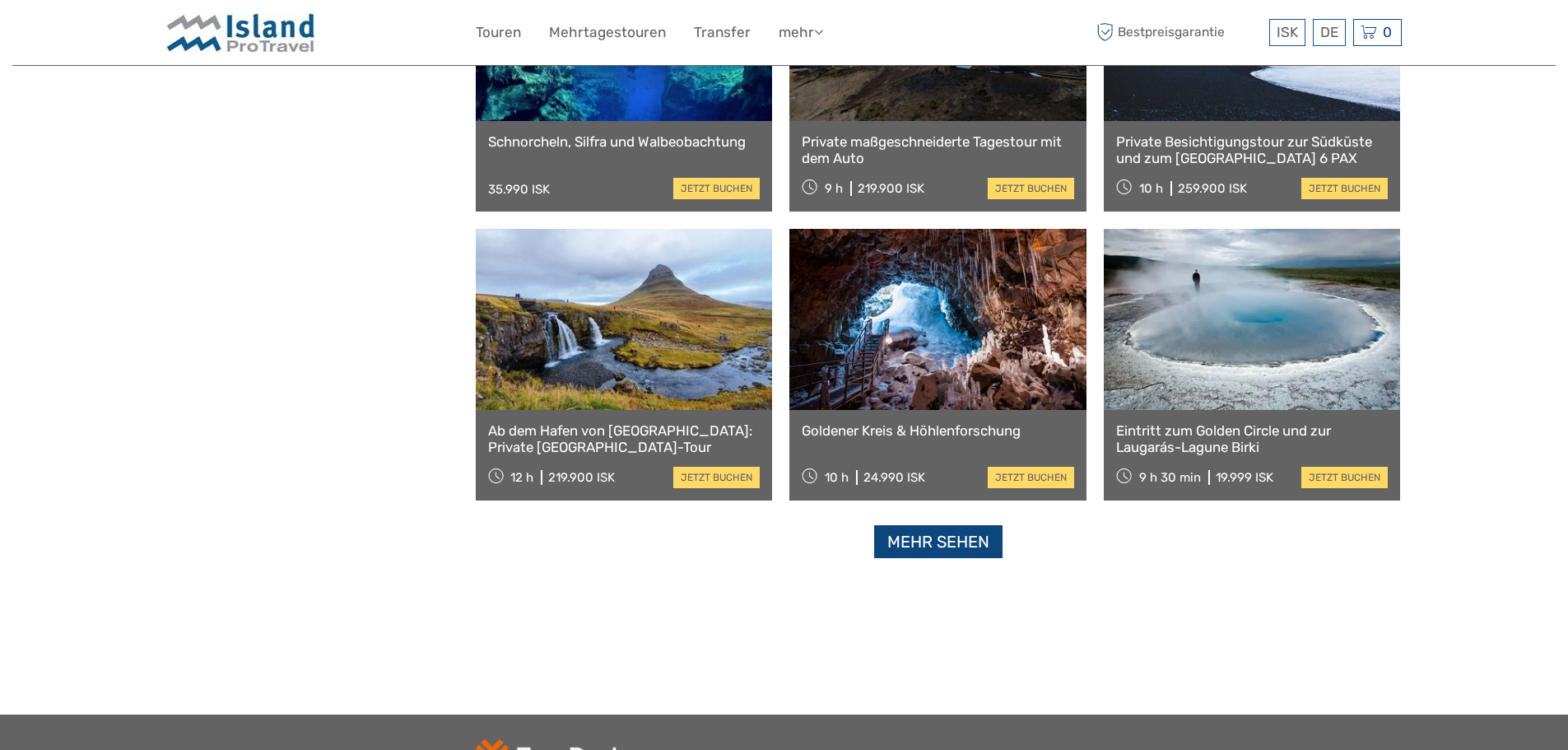
click at [926, 548] on link "Mehr sehen" at bounding box center [938, 541] width 128 height 33
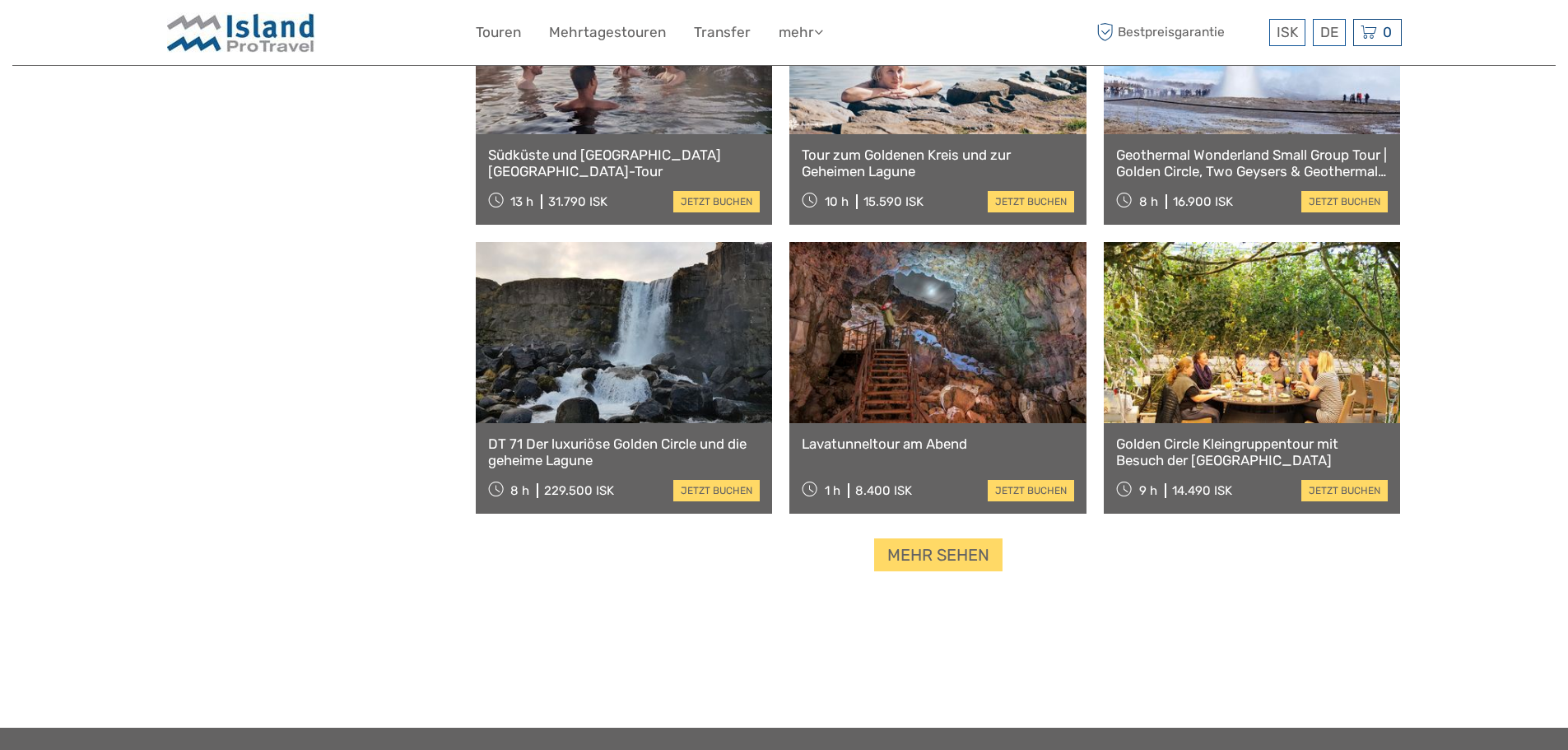
scroll to position [15313, 0]
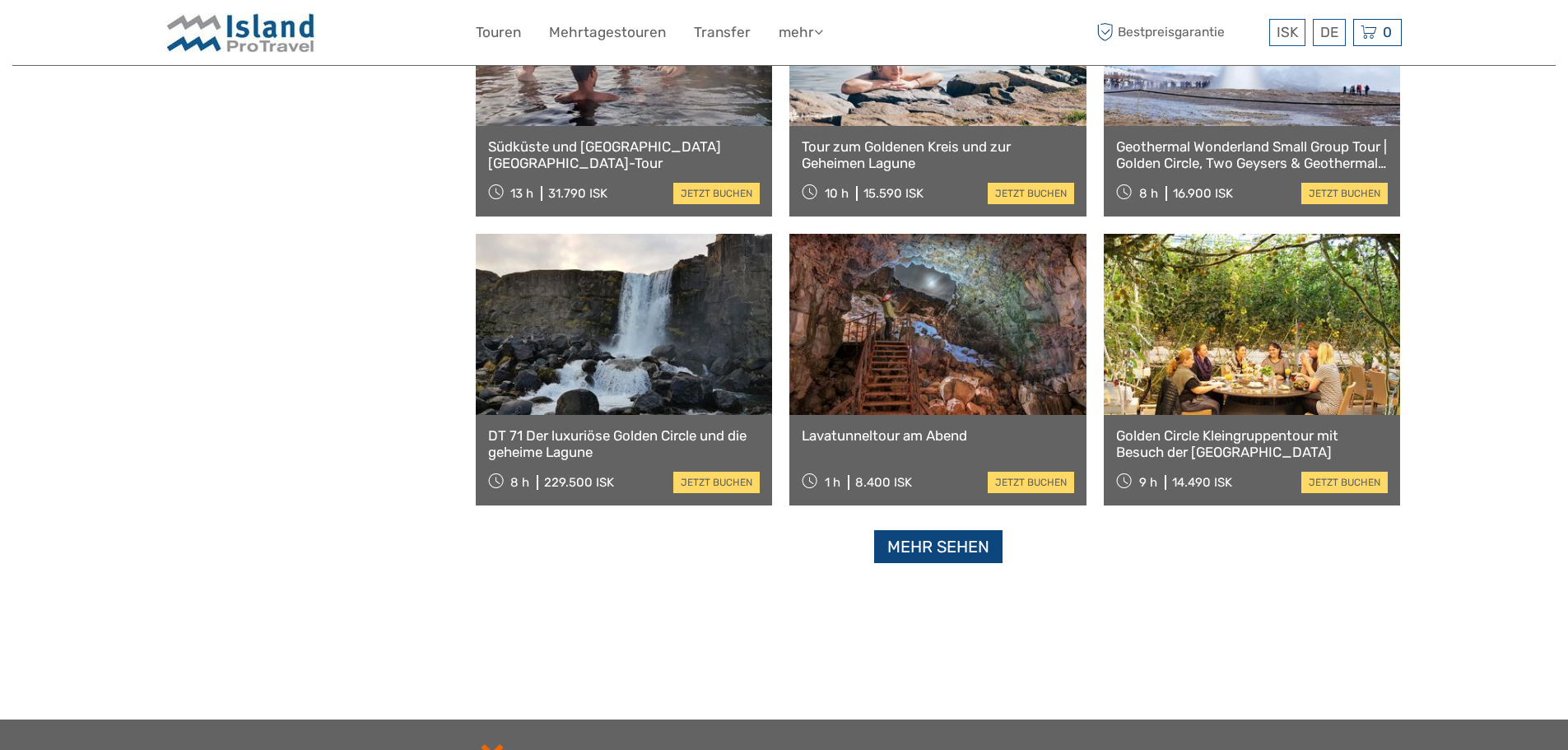
click at [937, 539] on link "Mehr sehen" at bounding box center [938, 547] width 128 height 33
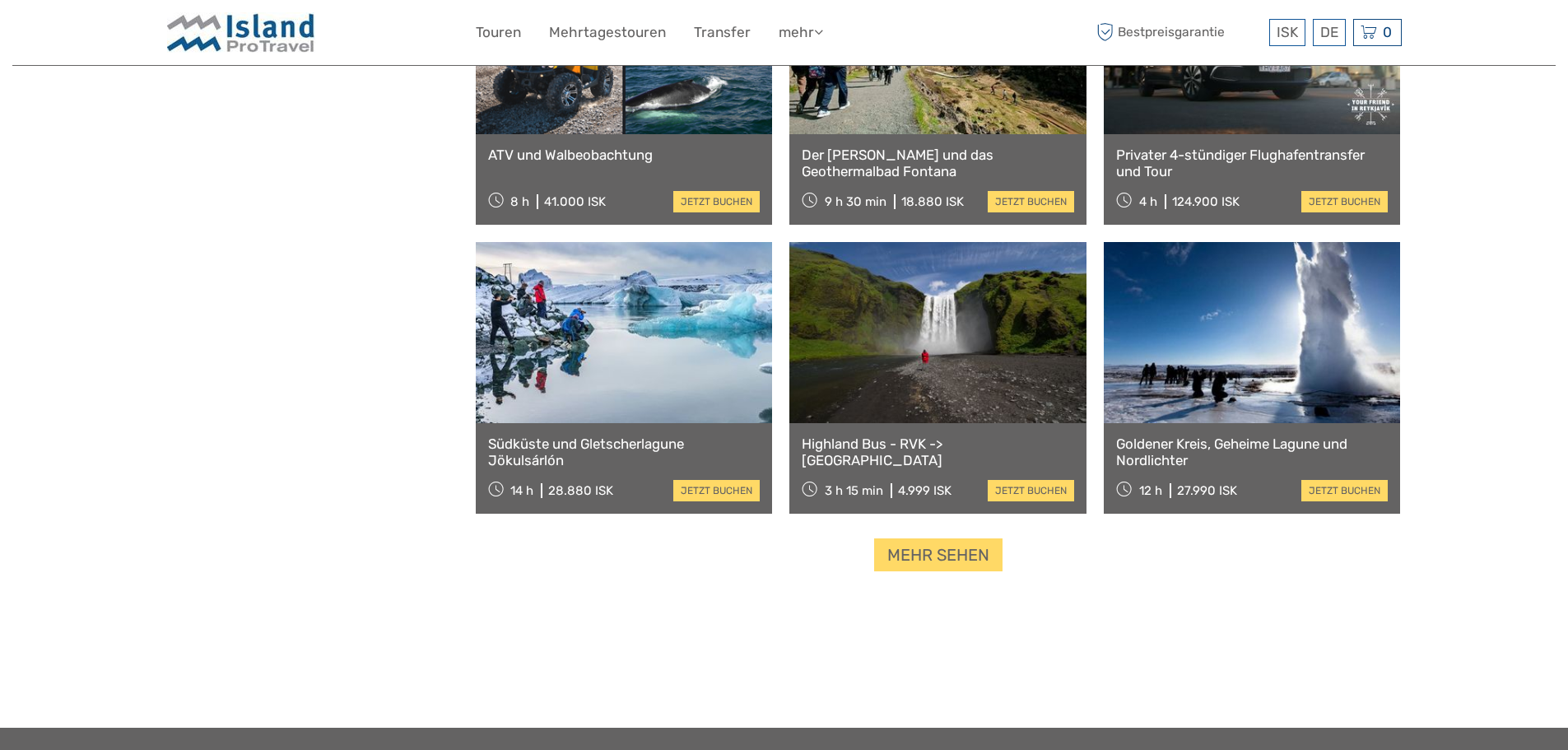
scroll to position [17042, 0]
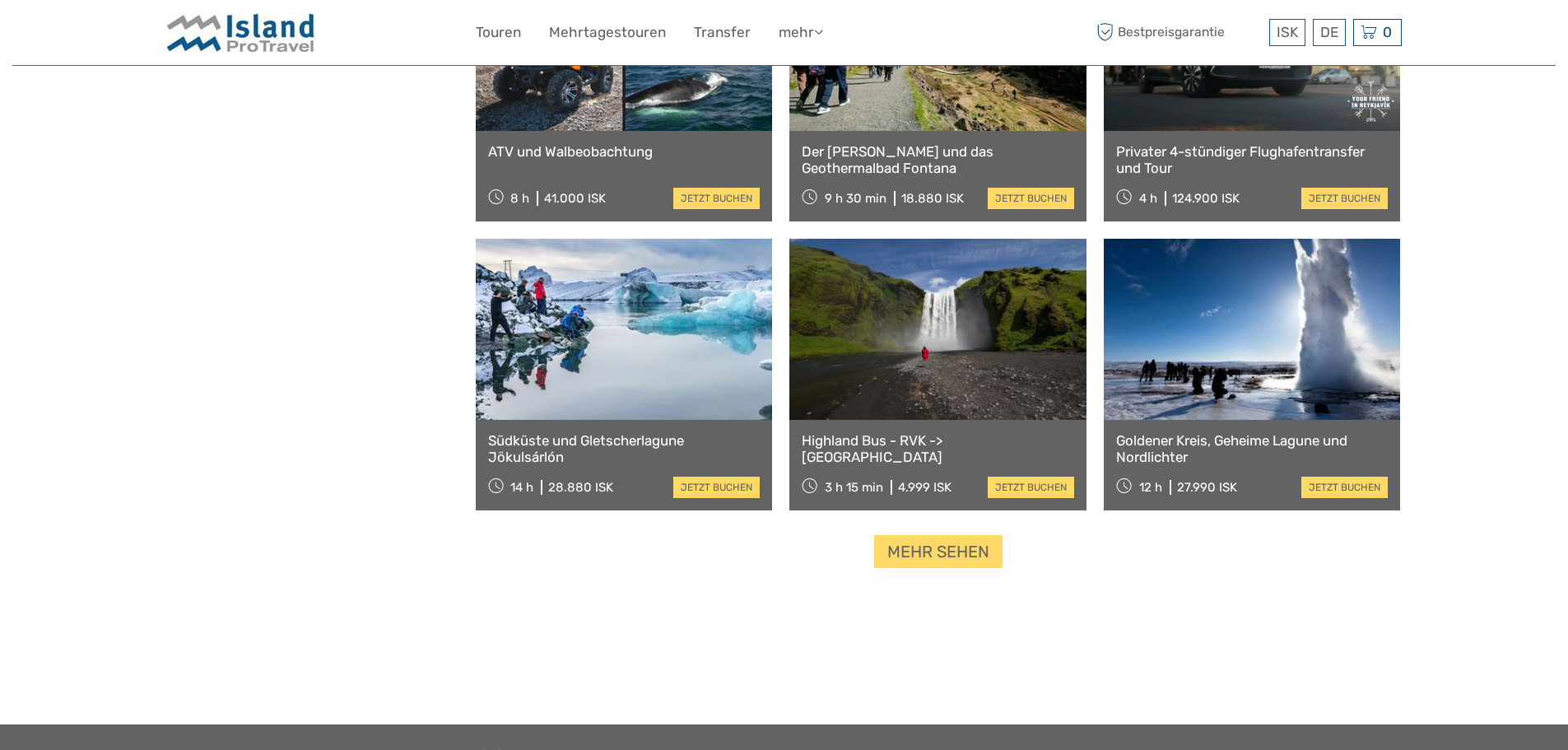
click at [914, 552] on link "Mehr sehen" at bounding box center [938, 551] width 128 height 33
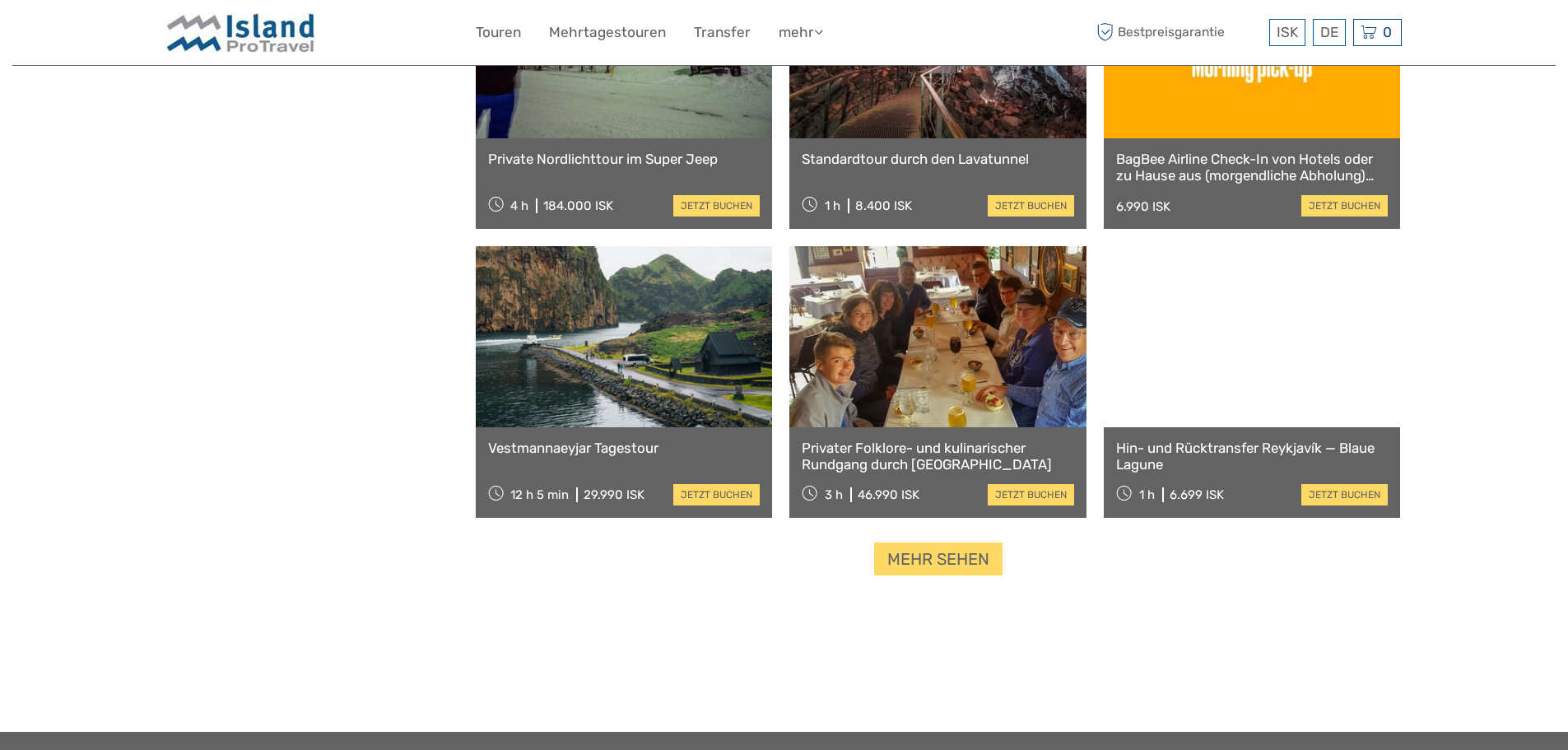
scroll to position [18771, 0]
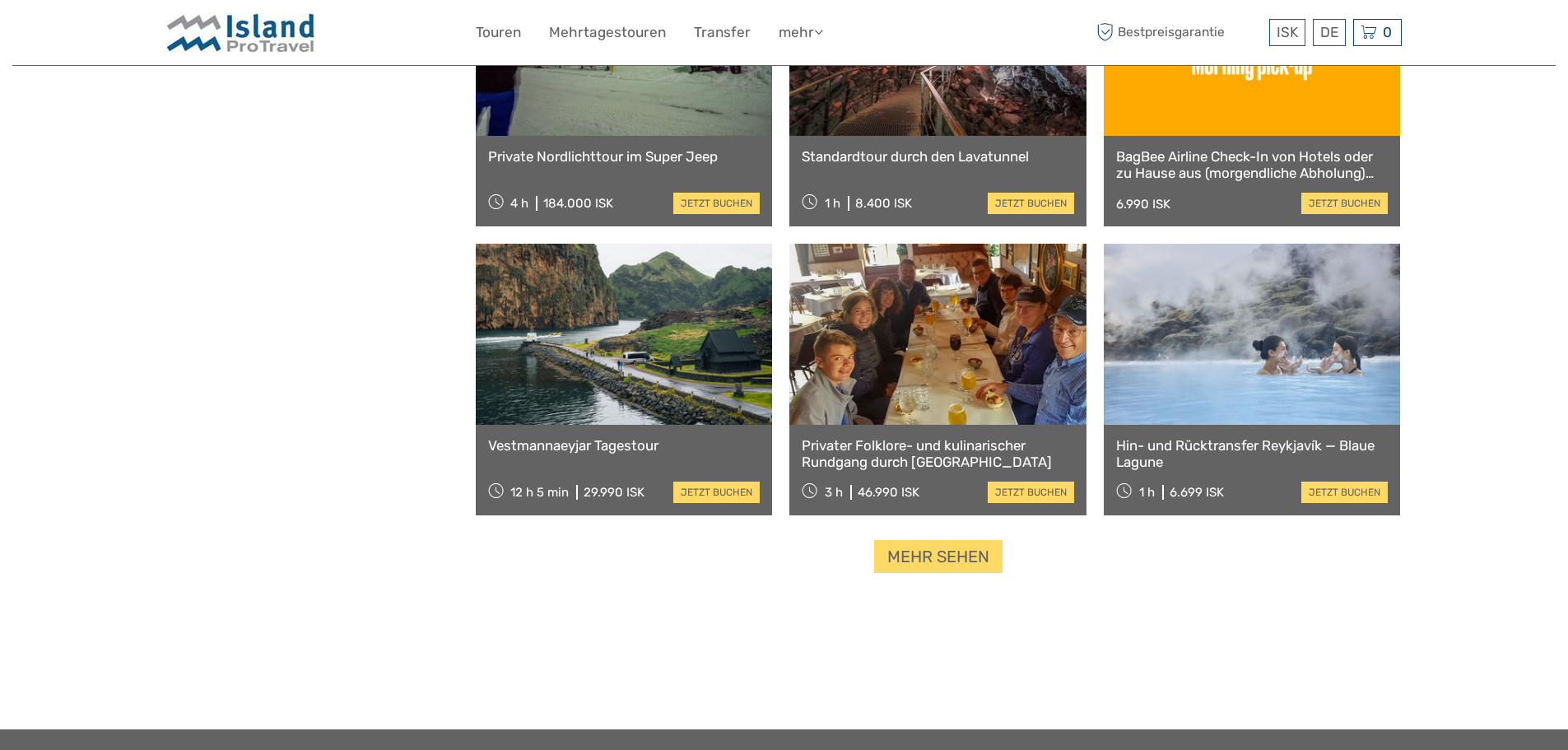
click at [967, 551] on link "Mehr sehen" at bounding box center [938, 557] width 128 height 33
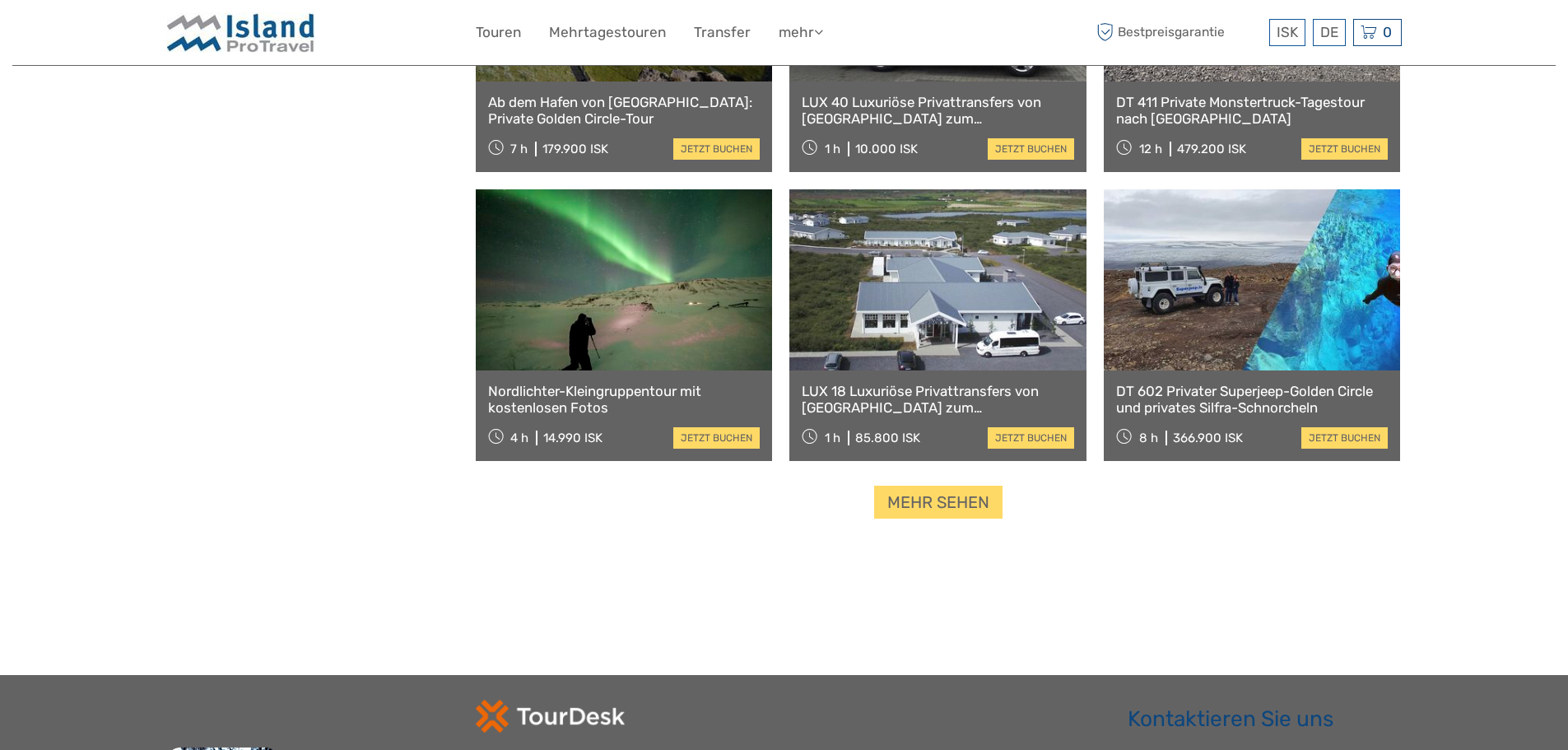
scroll to position [20582, 0]
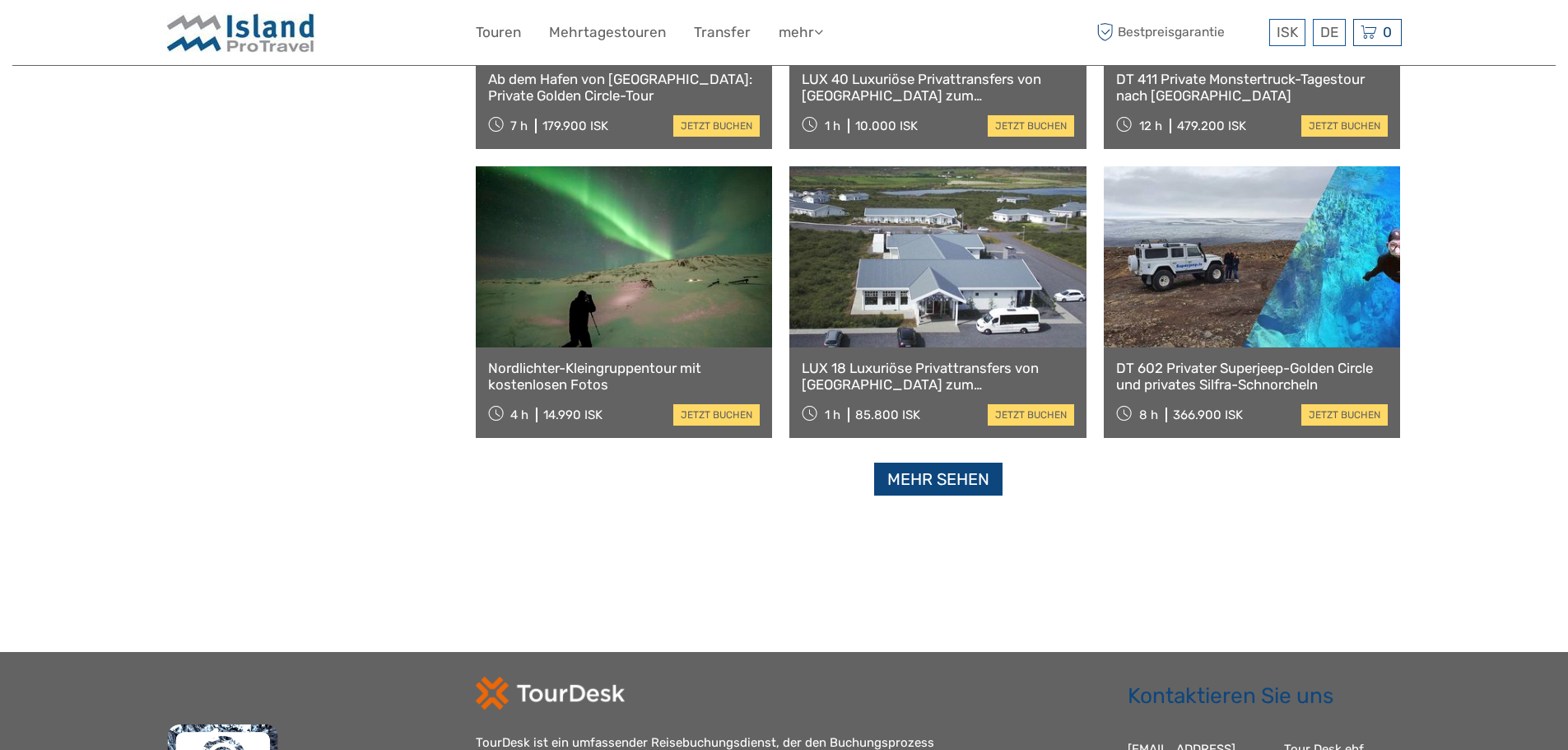
click at [964, 478] on link "Mehr sehen" at bounding box center [938, 479] width 128 height 33
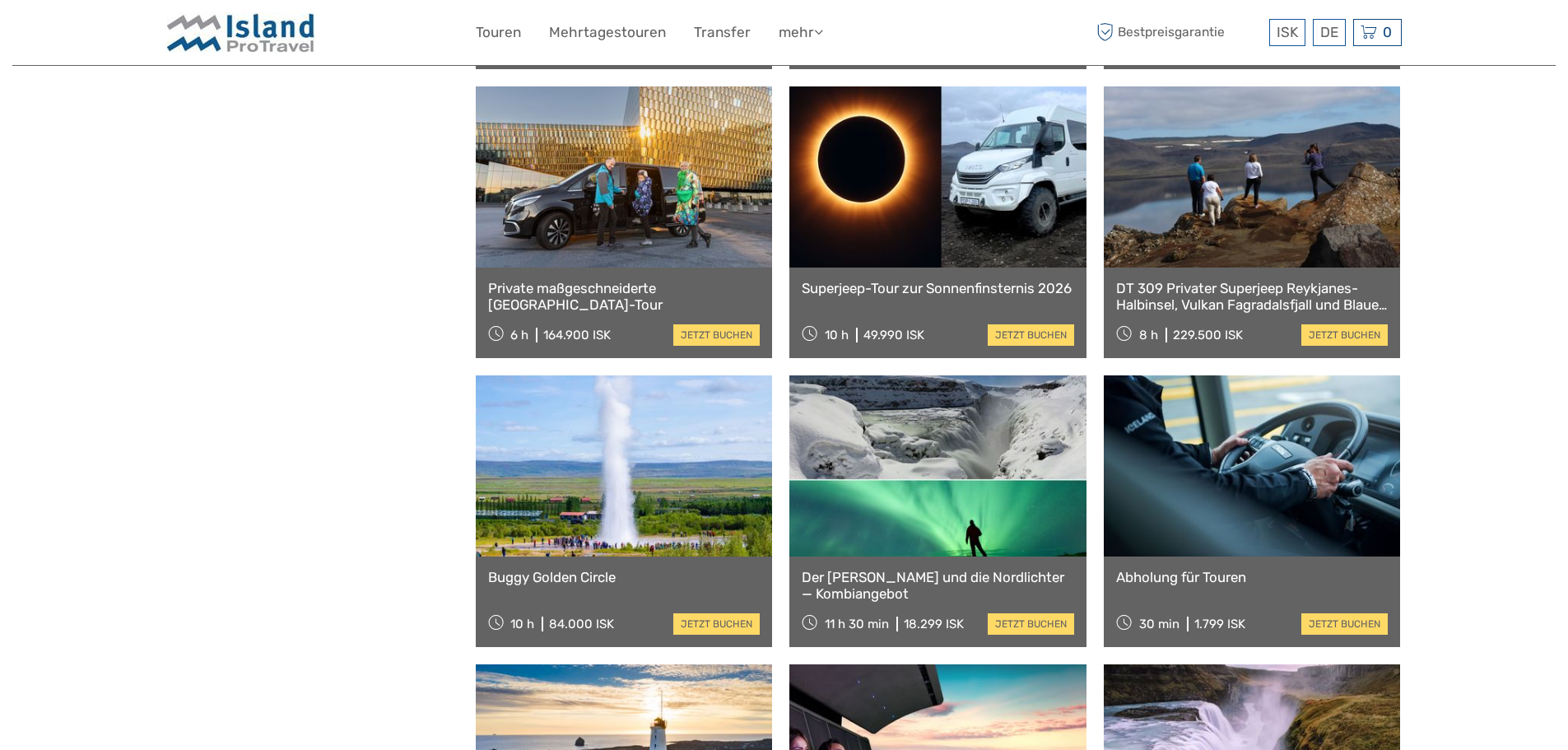
scroll to position [21323, 0]
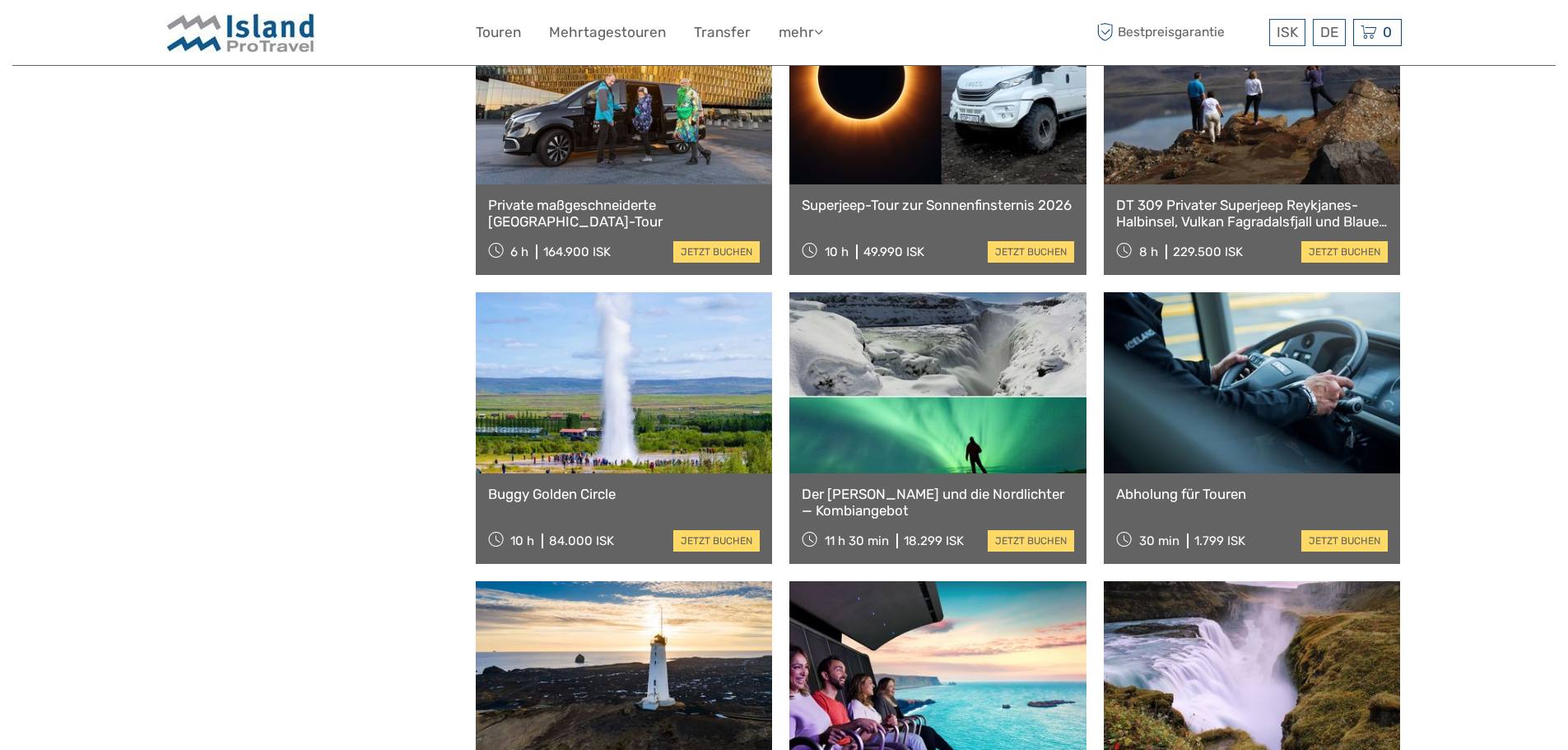
click at [883, 499] on link "Der [PERSON_NAME] und die Nordlichter — Kombiangebot" at bounding box center [938, 502] width 273 height 33
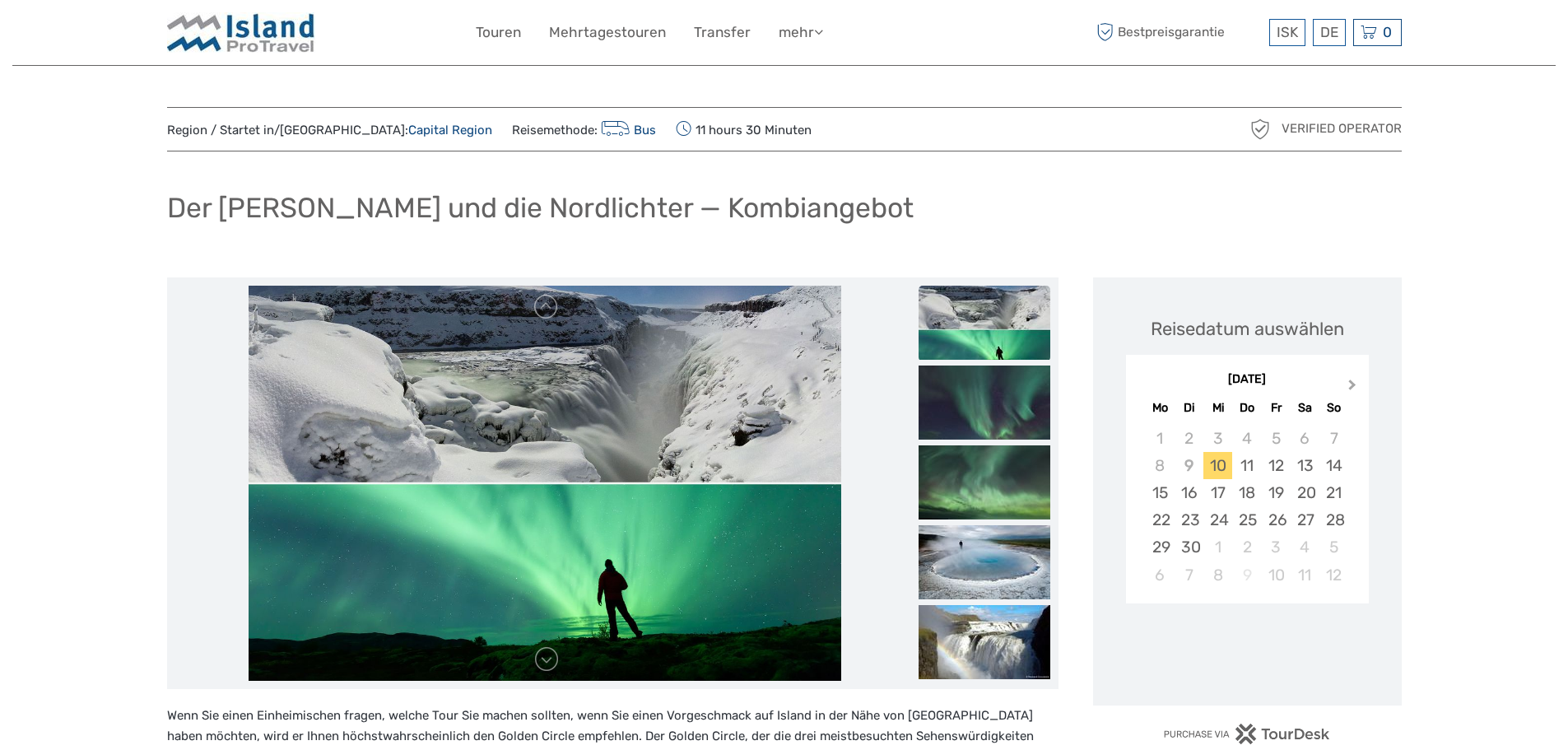
click at [1352, 383] on span "Next Month" at bounding box center [1352, 388] width 0 height 23
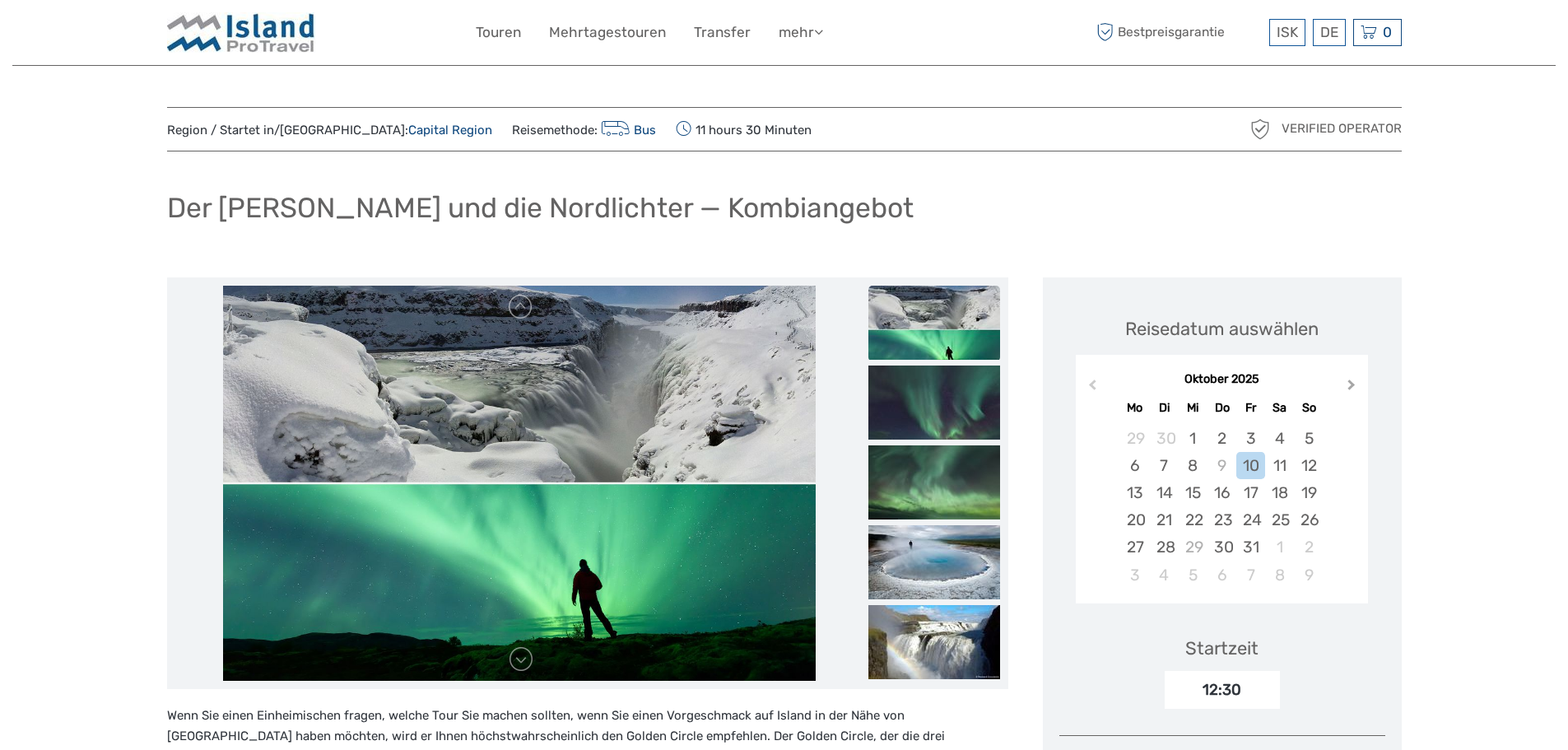
click at [1351, 383] on span "Next Month" at bounding box center [1351, 388] width 0 height 23
click at [1133, 540] on div "29" at bounding box center [1134, 547] width 29 height 27
